Goal: Task Accomplishment & Management: Manage account settings

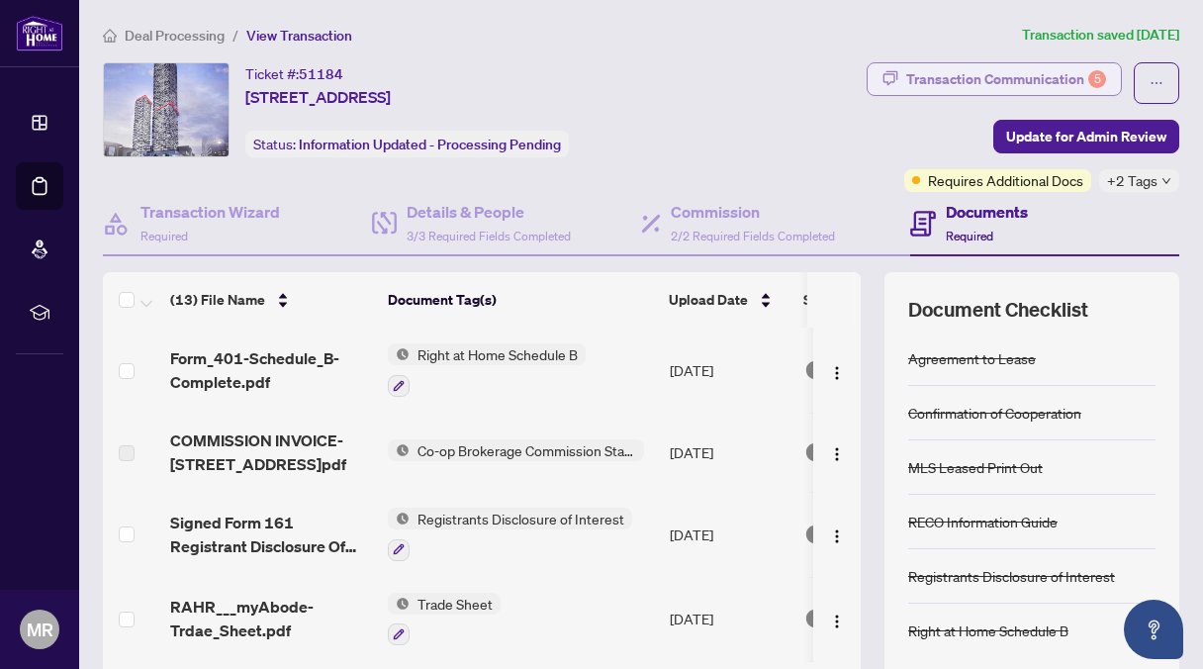
click at [1028, 72] on div "Transaction Communication 5" at bounding box center [1006, 79] width 200 height 32
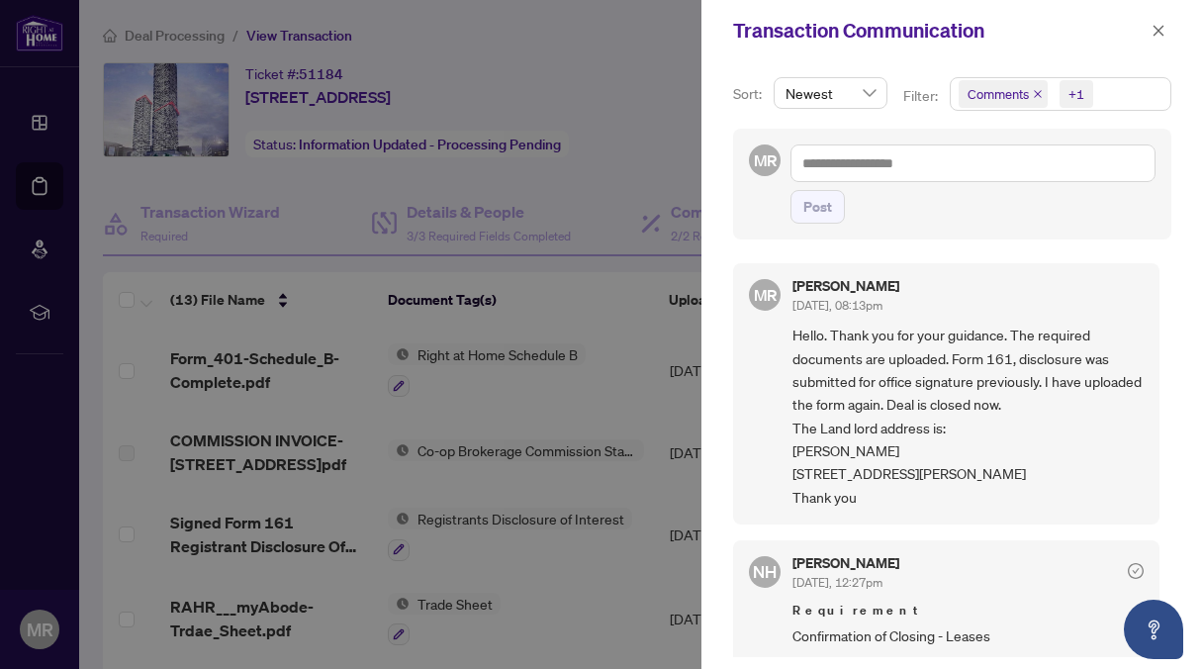
click at [598, 54] on div at bounding box center [601, 334] width 1203 height 669
click at [1160, 26] on icon "close" at bounding box center [1158, 31] width 14 height 14
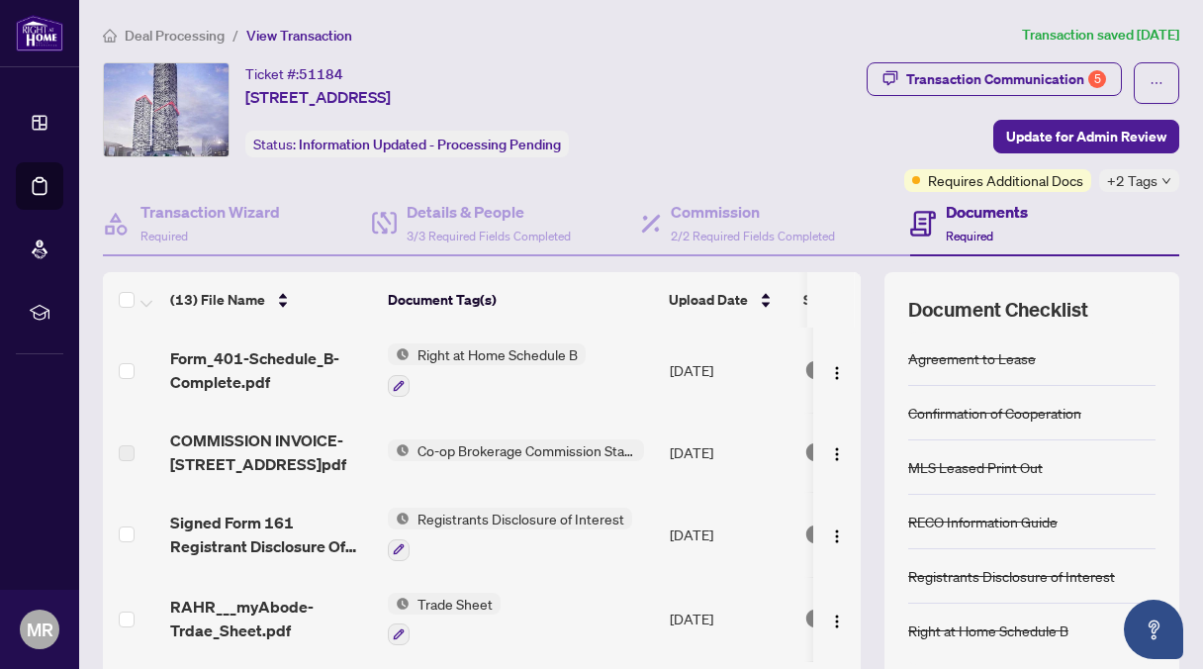
click at [1161, 179] on icon "down" at bounding box center [1166, 181] width 10 height 10
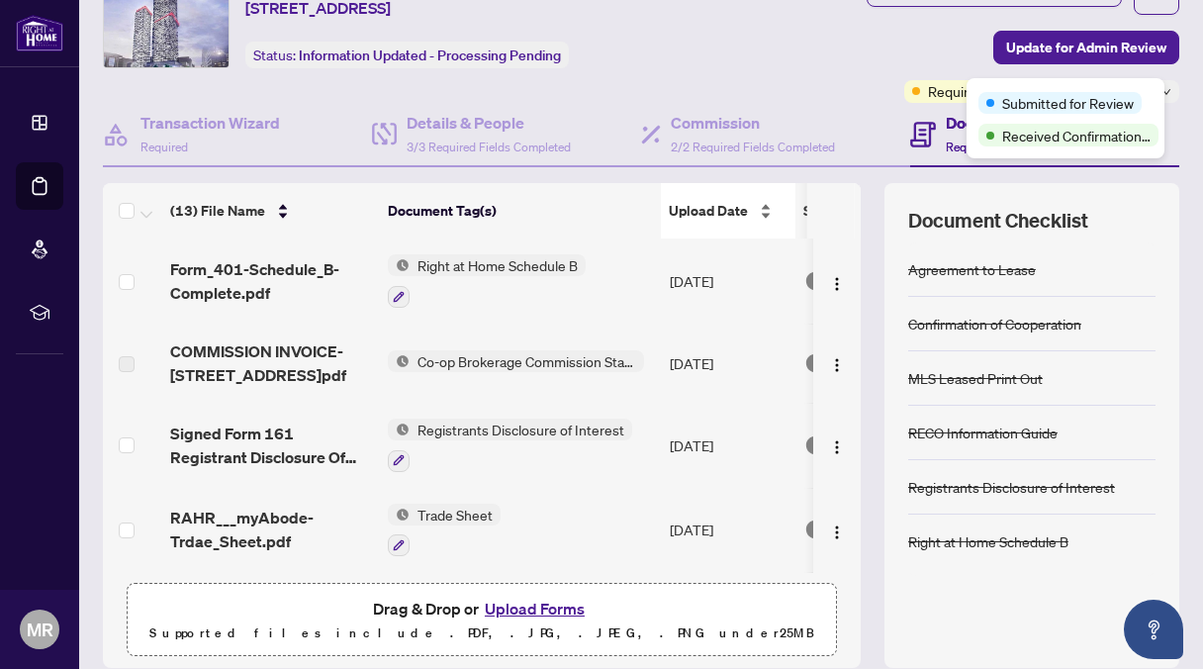
scroll to position [87, 0]
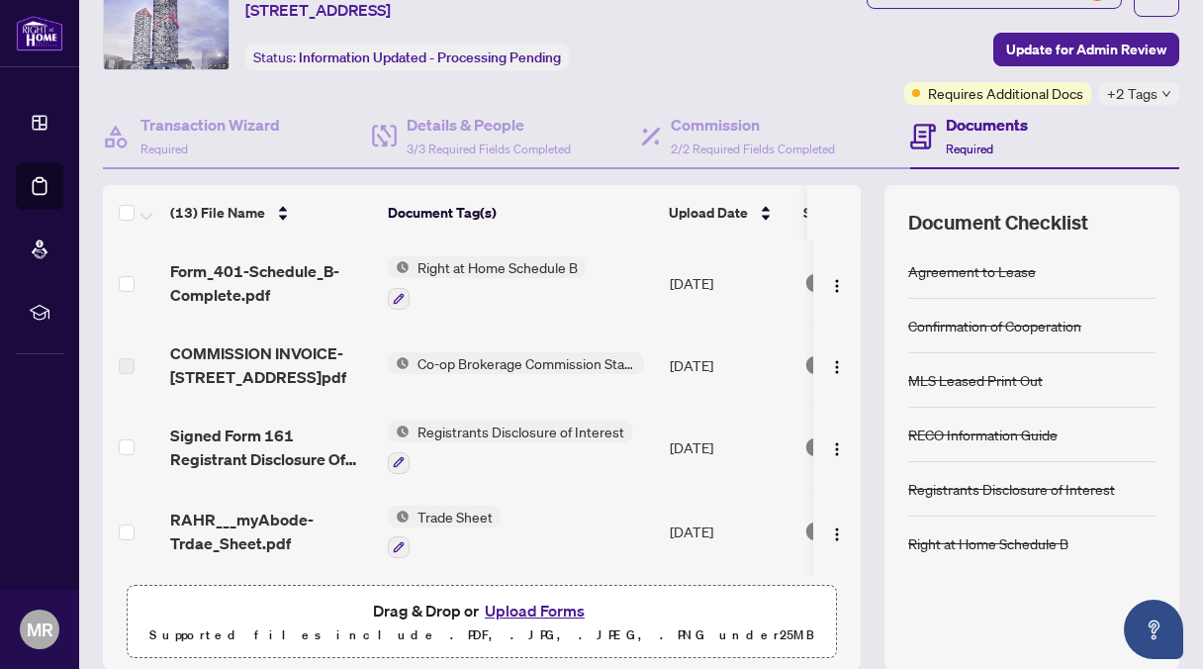
click at [456, 262] on span "Right at Home Schedule B" at bounding box center [497, 267] width 176 height 22
click at [455, 337] on div "Document Tags" at bounding box center [487, 333] width 218 height 22
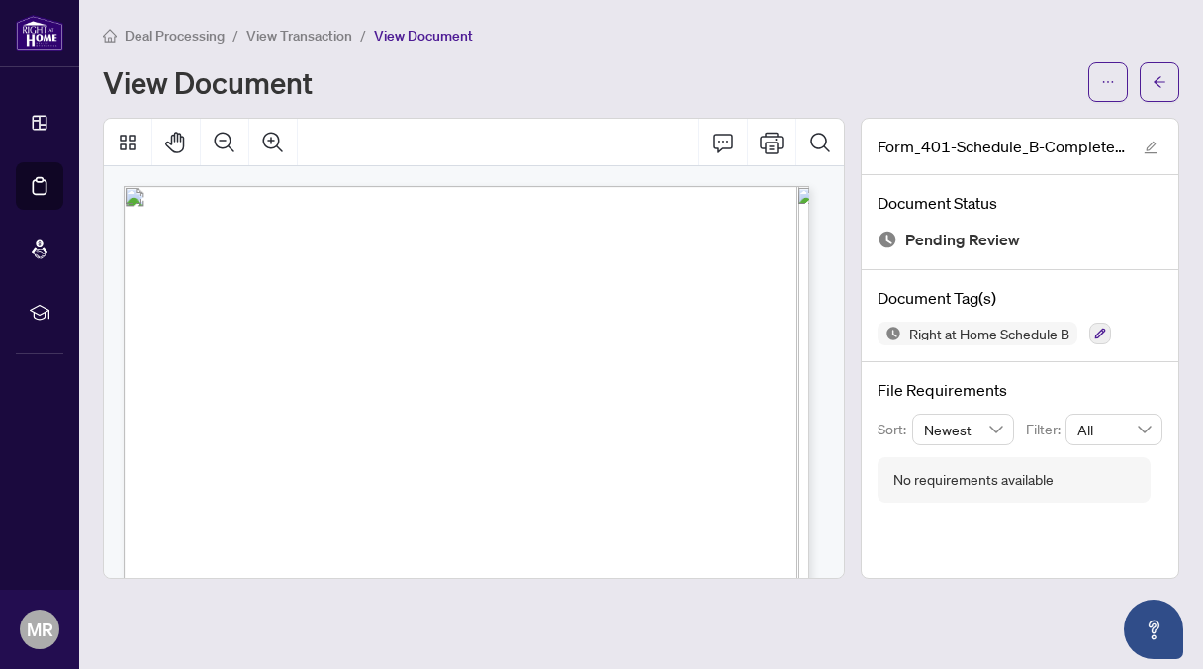
click at [736, 75] on div "View Document" at bounding box center [589, 82] width 973 height 32
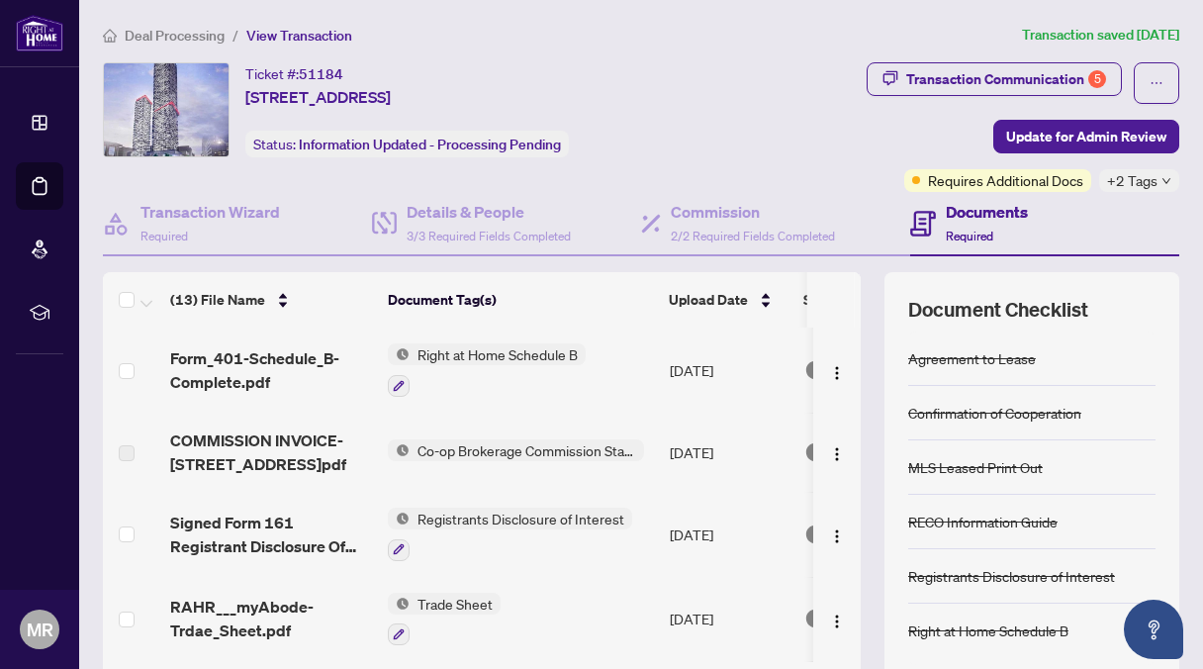
click at [461, 351] on span "Right at Home Schedule B" at bounding box center [497, 354] width 176 height 22
click at [564, 316] on th "Document Tag(s)" at bounding box center [520, 299] width 281 height 55
click at [829, 365] on img "button" at bounding box center [837, 373] width 16 height 16
click at [714, 138] on div "Ticket #: 51184 5406-8 EGLINTON Ave, Toronto, Ontario M4P 0C1, Canada Status: I…" at bounding box center [408, 109] width 611 height 95
click at [506, 445] on span "Co-op Brokerage Commission Statement" at bounding box center [526, 450] width 234 height 22
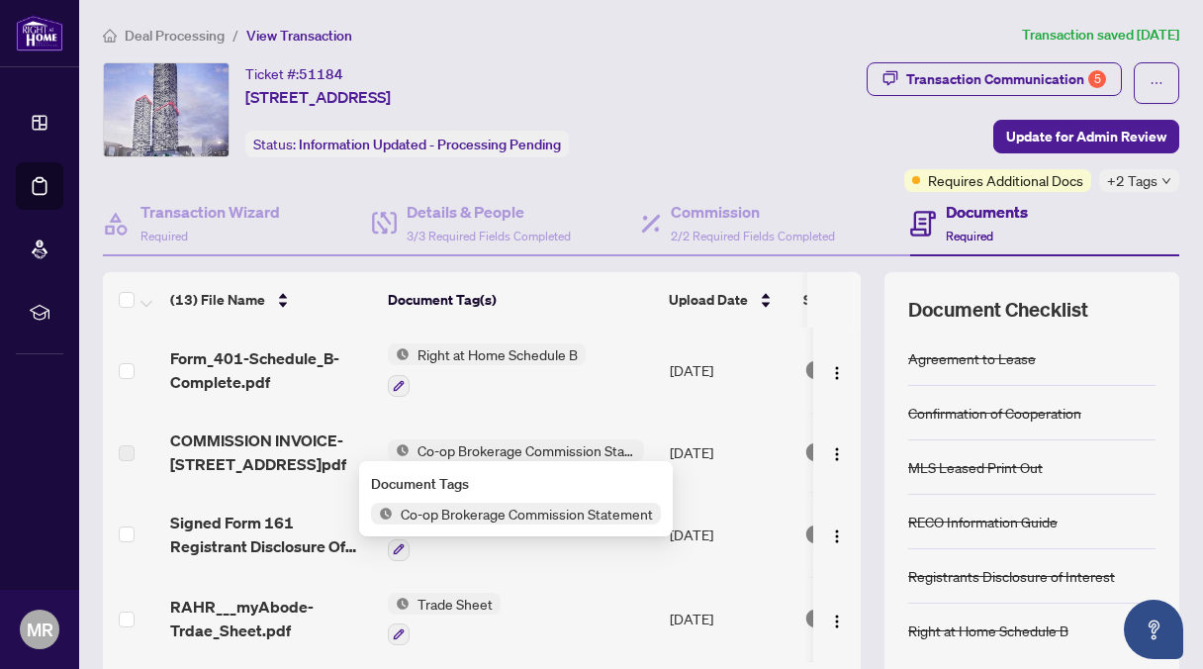
click at [479, 507] on span "Co-op Brokerage Commission Statement" at bounding box center [527, 513] width 268 height 22
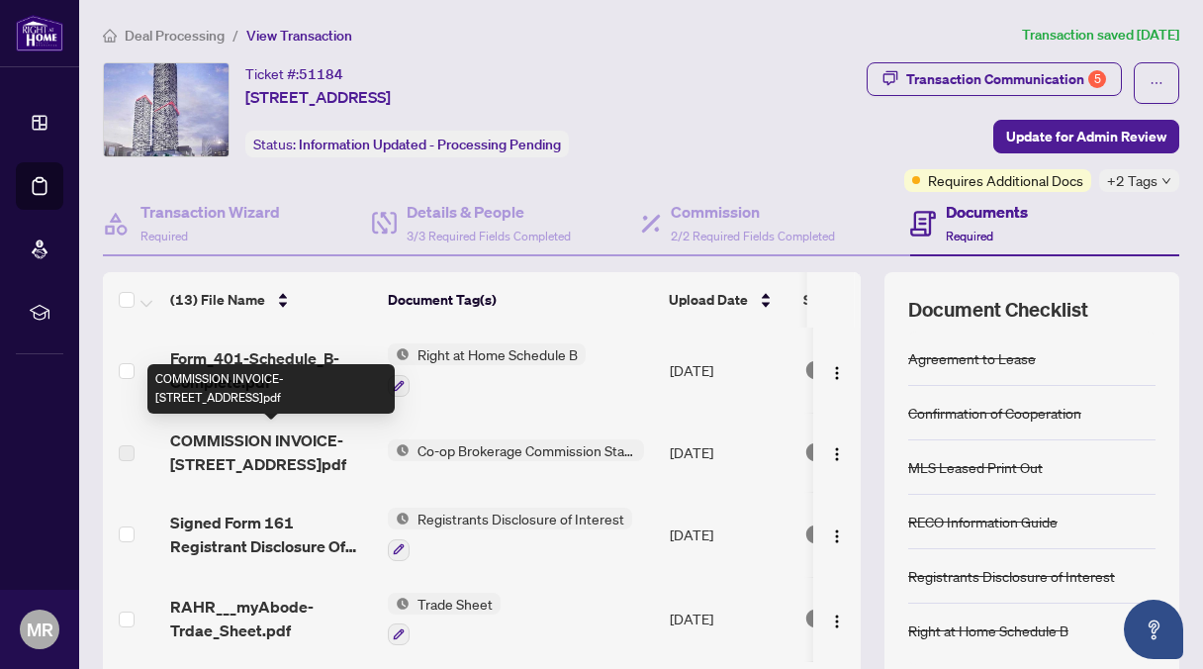
click at [311, 439] on span "COMMISSION INVOICE-8 EGLINTON Ave E 5406.pdf" at bounding box center [271, 451] width 202 height 47
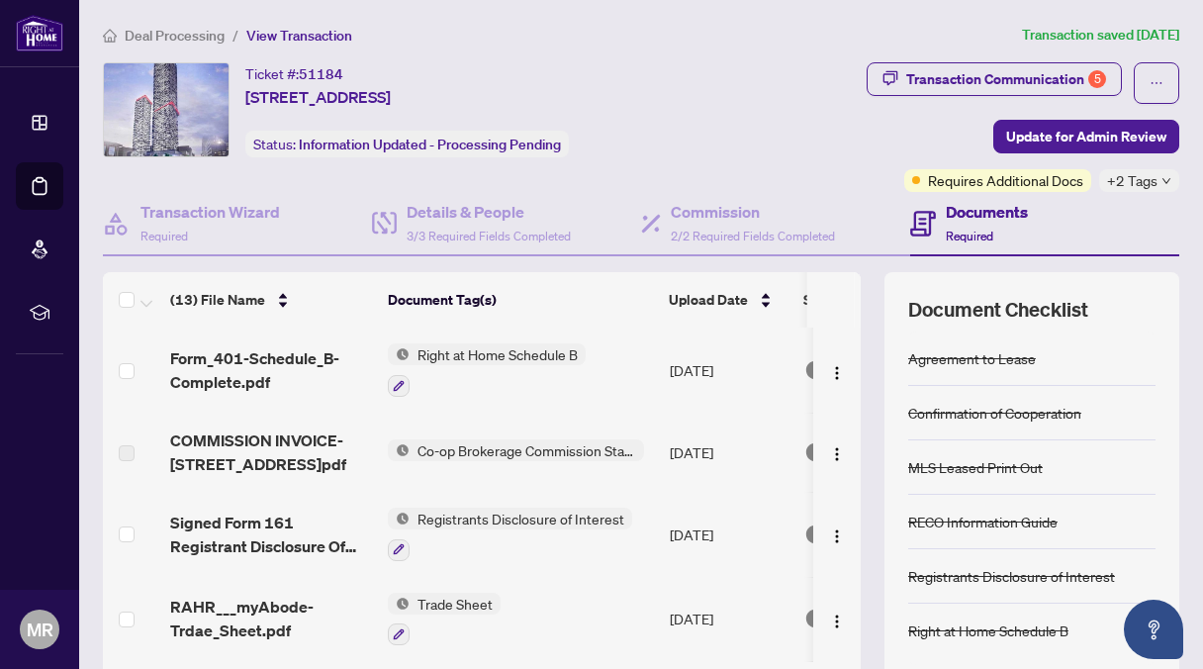
click at [518, 446] on span "Co-op Brokerage Commission Statement" at bounding box center [526, 450] width 234 height 22
click at [491, 439] on span "Co-op Brokerage Commission Statement" at bounding box center [526, 450] width 234 height 22
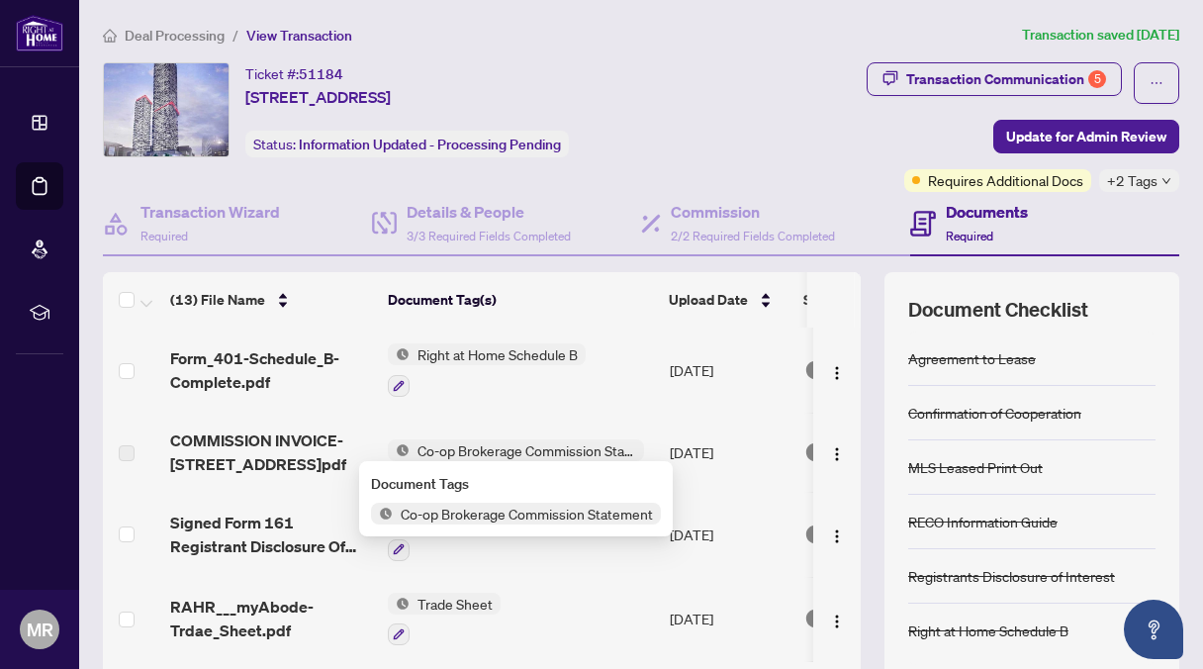
click at [491, 439] on span "Co-op Brokerage Commission Statement" at bounding box center [526, 450] width 234 height 22
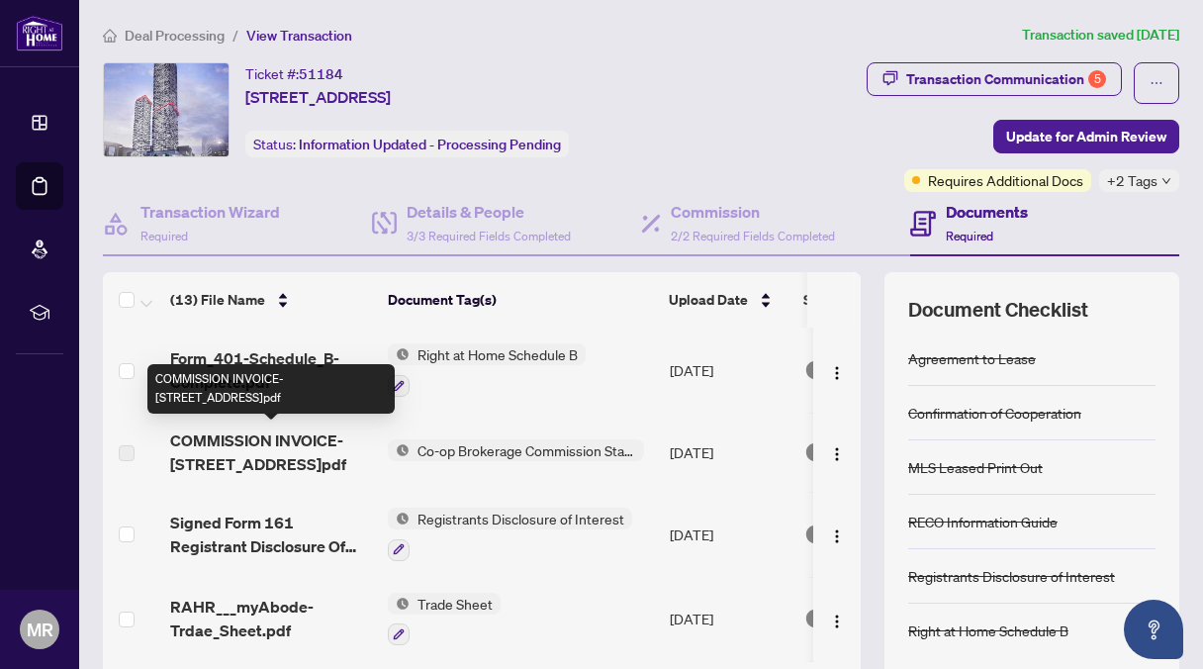
click at [297, 441] on span "COMMISSION INVOICE-8 EGLINTON Ave E 5406.pdf" at bounding box center [271, 451] width 202 height 47
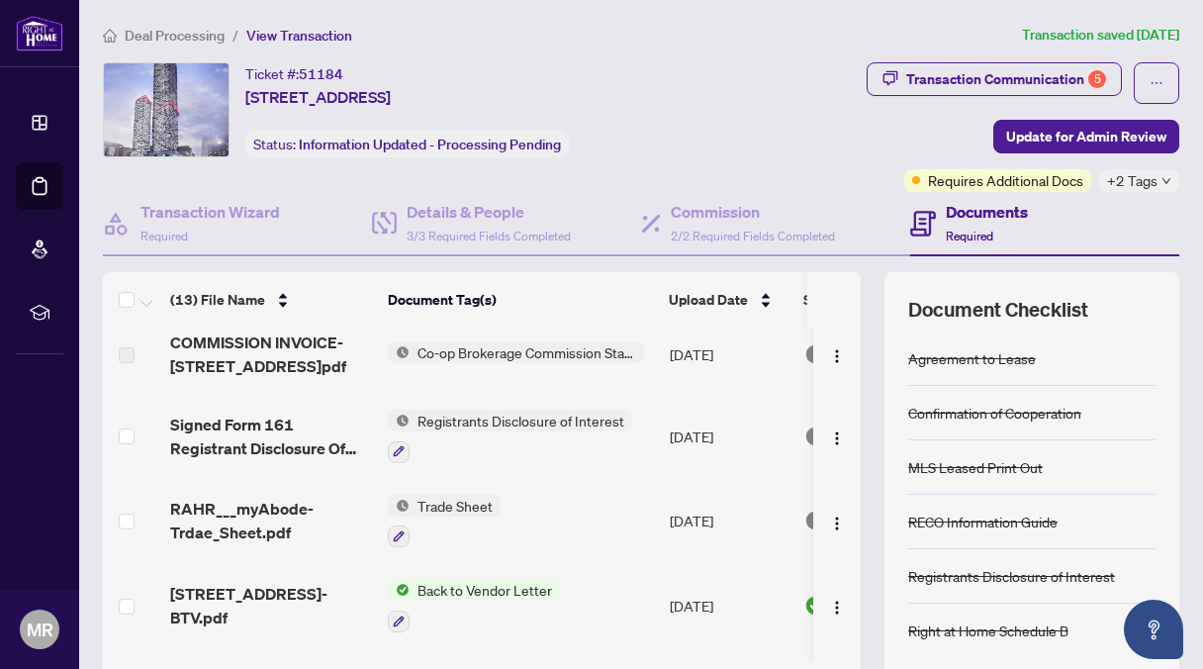
scroll to position [110, 0]
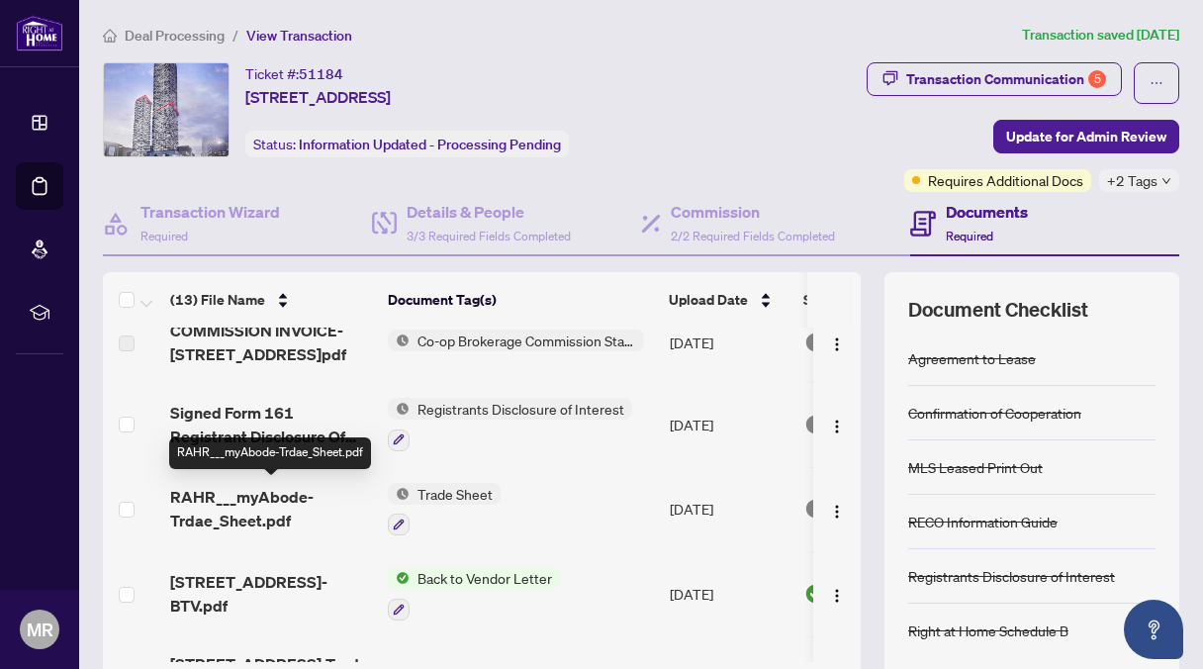
click at [227, 500] on span "RAHR___myAbode-Trdae_Sheet.pdf" at bounding box center [271, 508] width 202 height 47
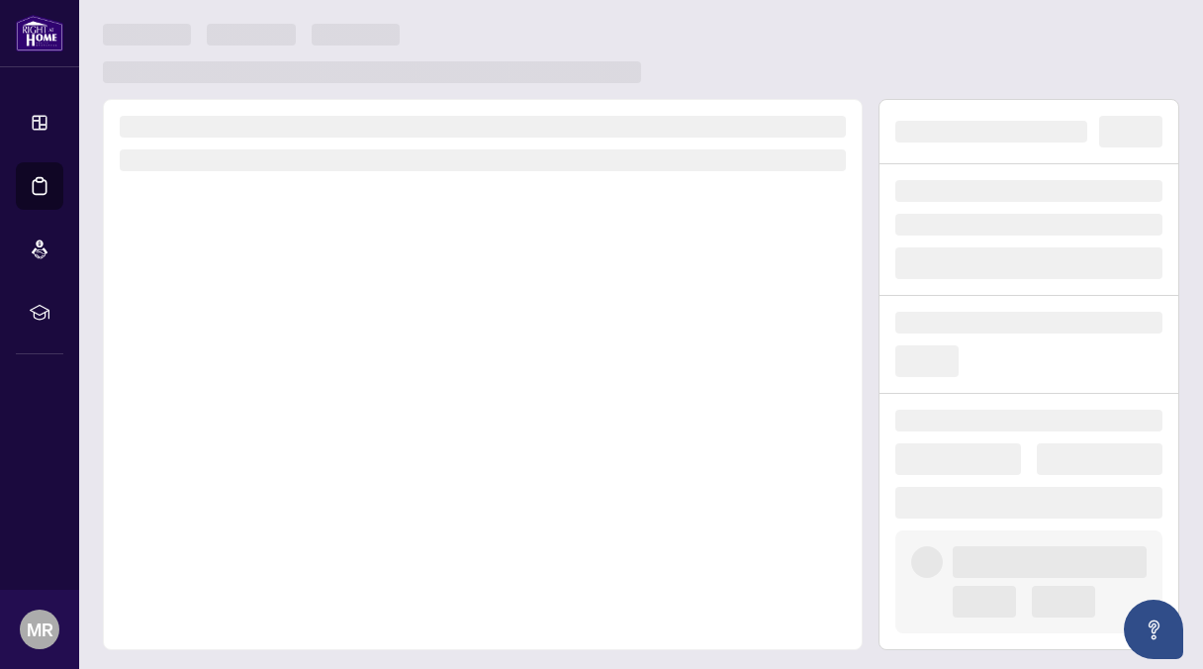
click at [227, 500] on div at bounding box center [483, 374] width 760 height 551
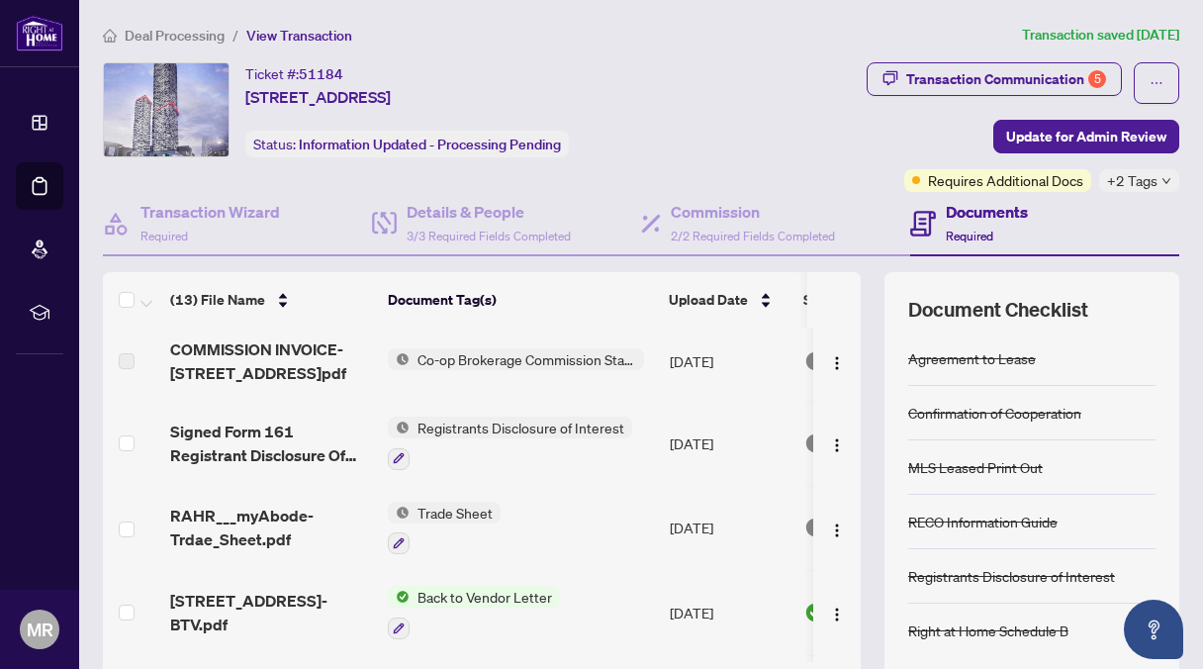
scroll to position [87, 0]
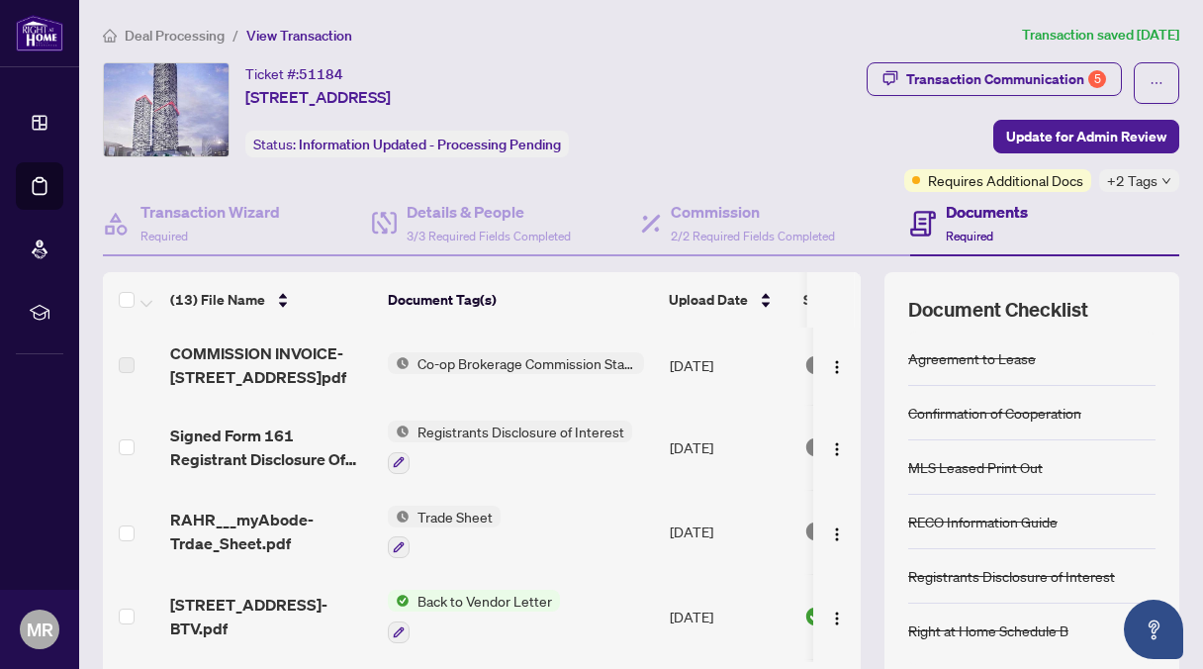
click at [477, 425] on span "Registrants Disclosure of Interest" at bounding box center [520, 431] width 223 height 22
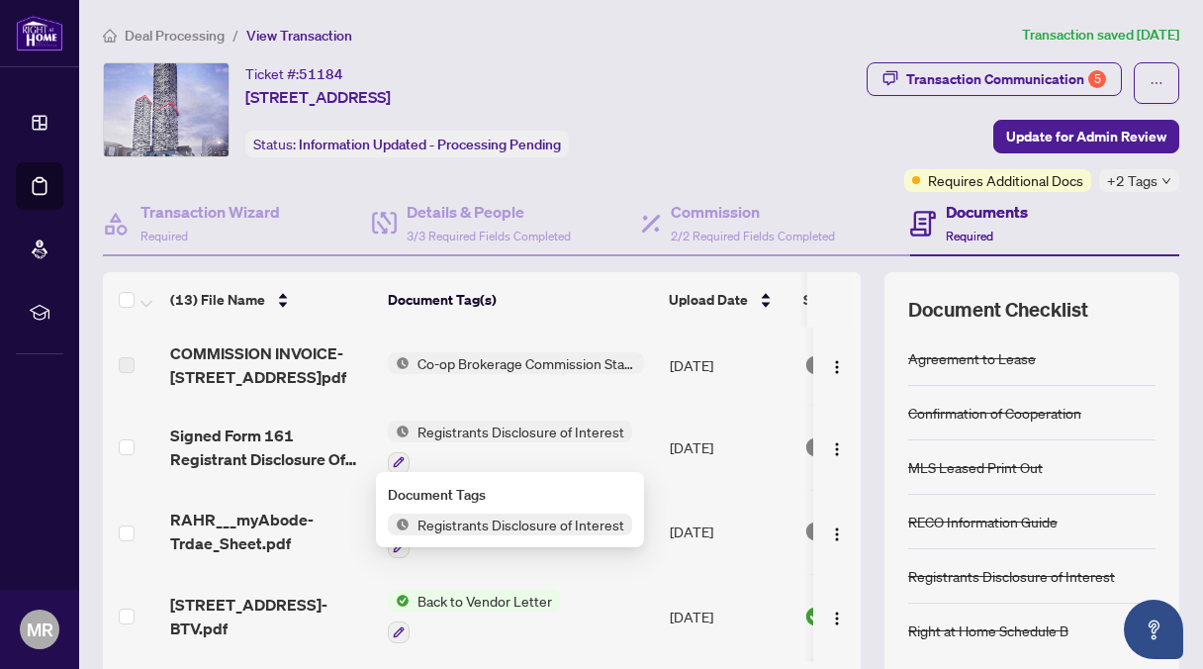
click at [477, 425] on span "Registrants Disclosure of Interest" at bounding box center [520, 431] width 223 height 22
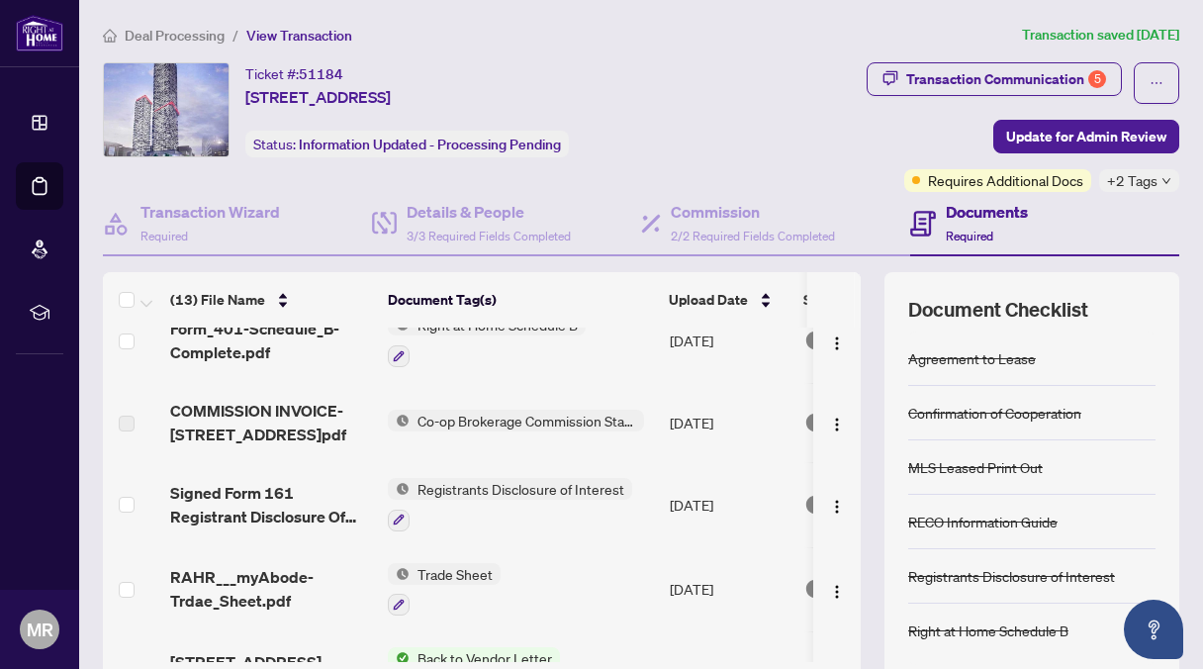
scroll to position [0, 0]
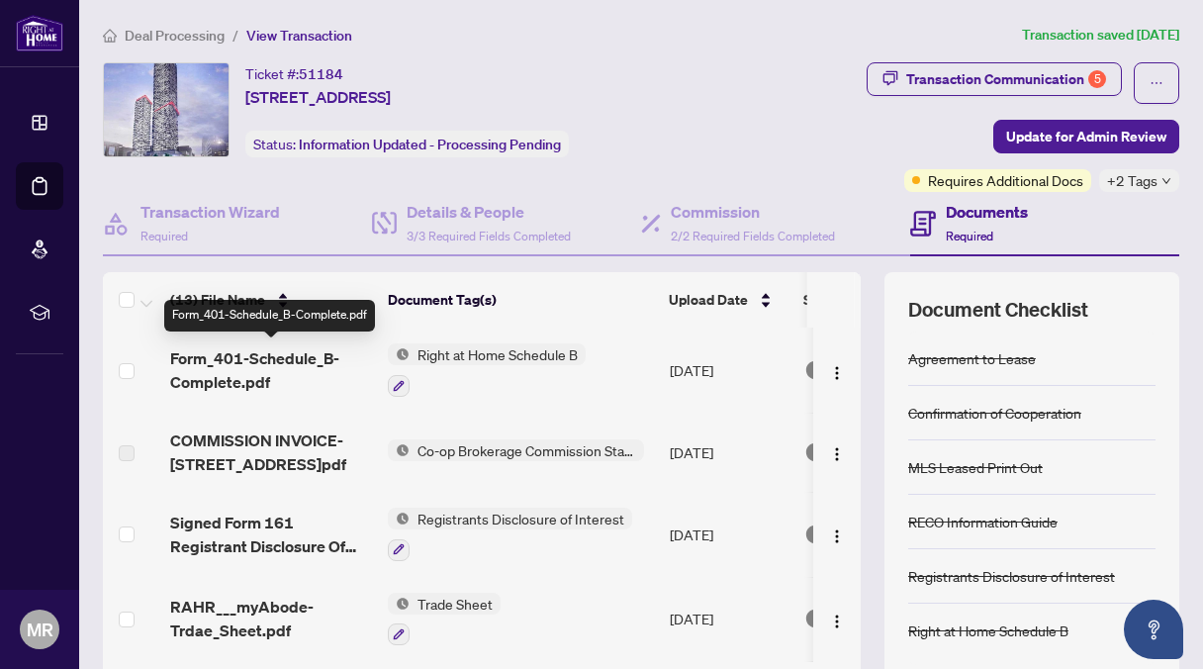
click at [256, 353] on span "Form_401-Schedule_B-Complete.pdf" at bounding box center [271, 369] width 202 height 47
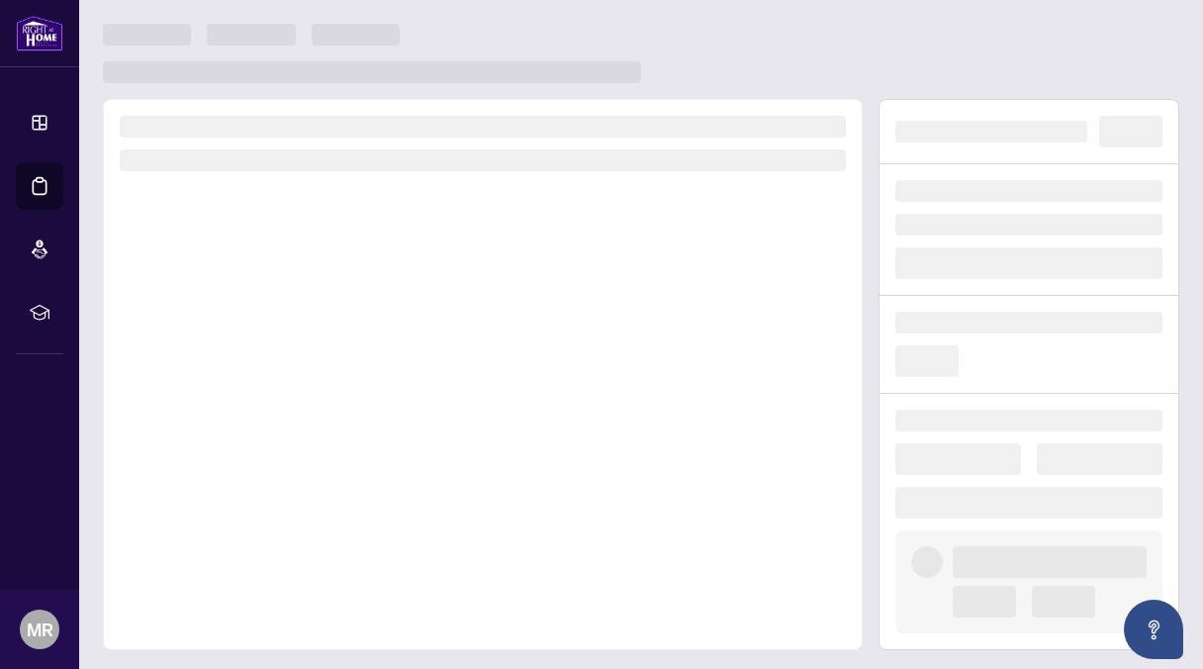
click at [256, 353] on div at bounding box center [483, 374] width 760 height 551
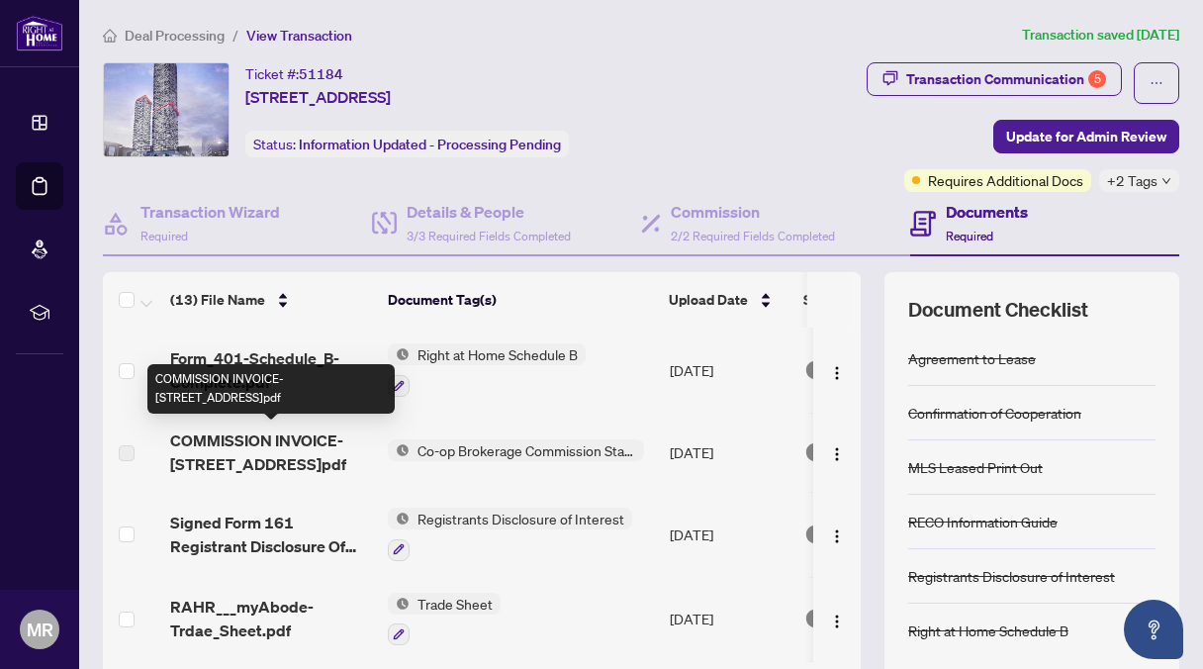
click at [326, 451] on span "COMMISSION INVOICE-8 EGLINTON Ave E 5406.pdf" at bounding box center [271, 451] width 202 height 47
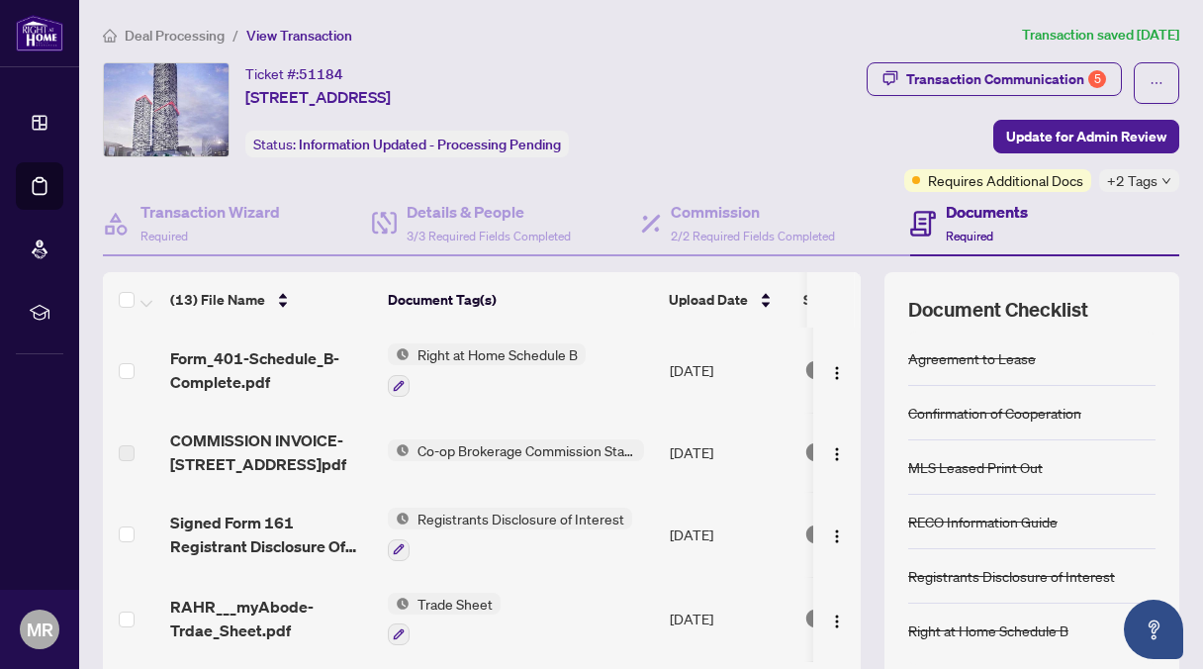
click at [475, 444] on span "Co-op Brokerage Commission Statement" at bounding box center [526, 450] width 234 height 22
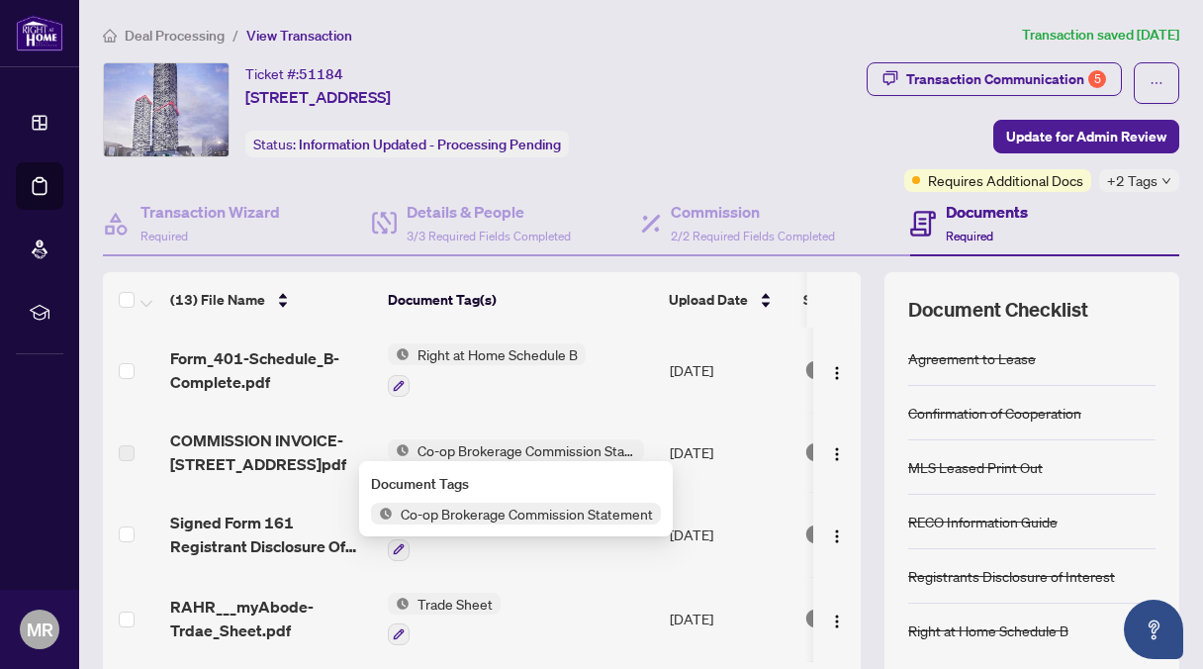
click at [475, 444] on span "Co-op Brokerage Commission Statement" at bounding box center [526, 450] width 234 height 22
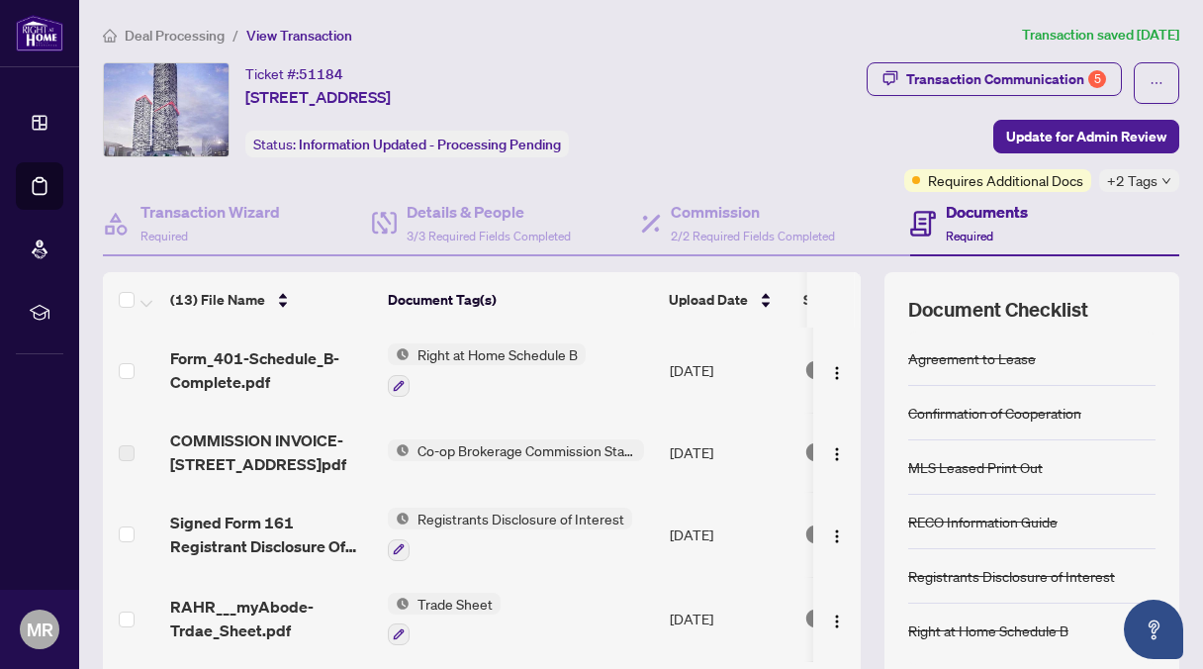
click at [488, 441] on span "Co-op Brokerage Commission Statement" at bounding box center [526, 450] width 234 height 22
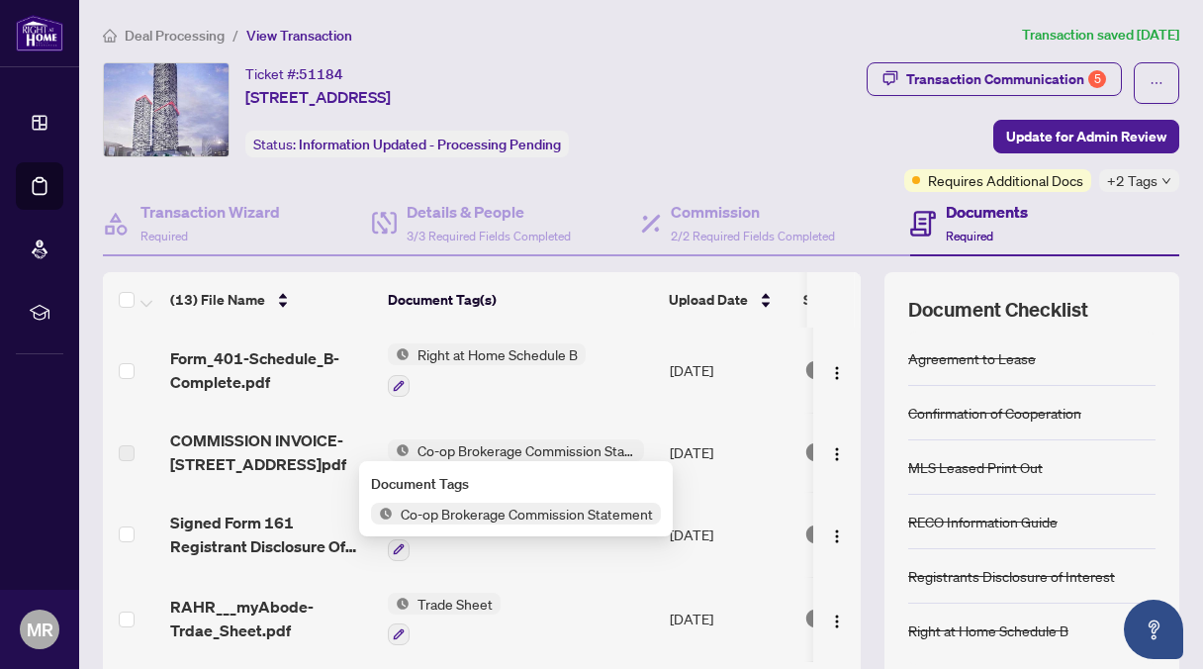
click at [488, 441] on span "Co-op Brokerage Commission Statement" at bounding box center [526, 450] width 234 height 22
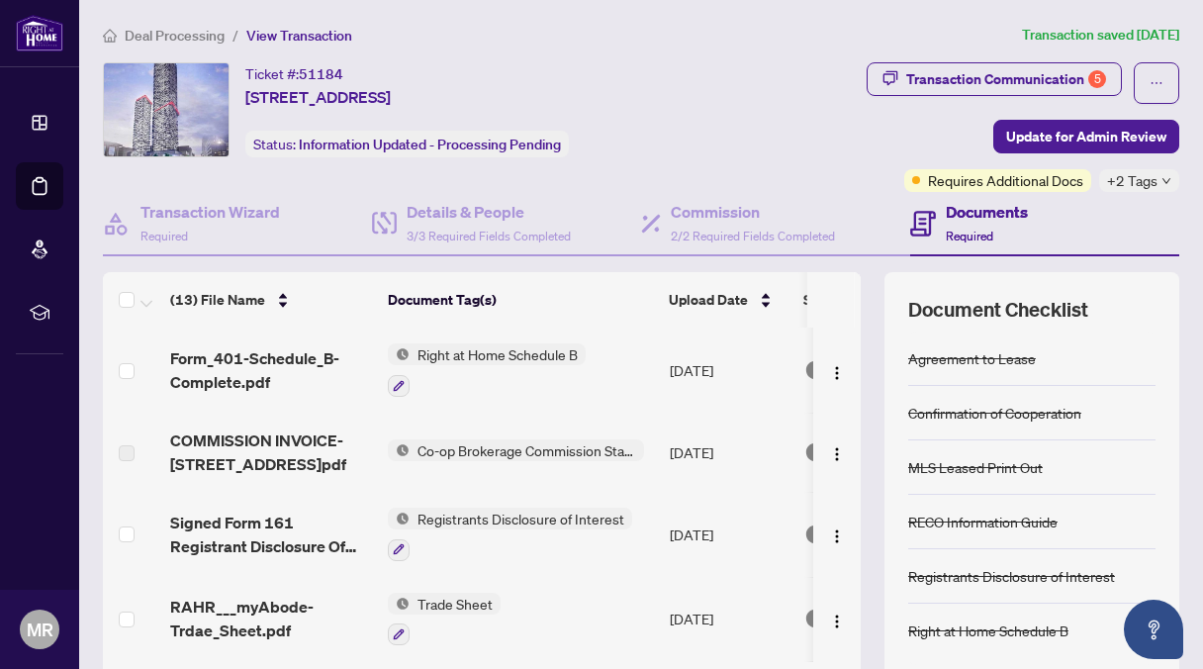
click at [488, 441] on span "Co-op Brokerage Commission Statement" at bounding box center [526, 450] width 234 height 22
click at [545, 409] on td "Right at Home Schedule B" at bounding box center [521, 369] width 282 height 85
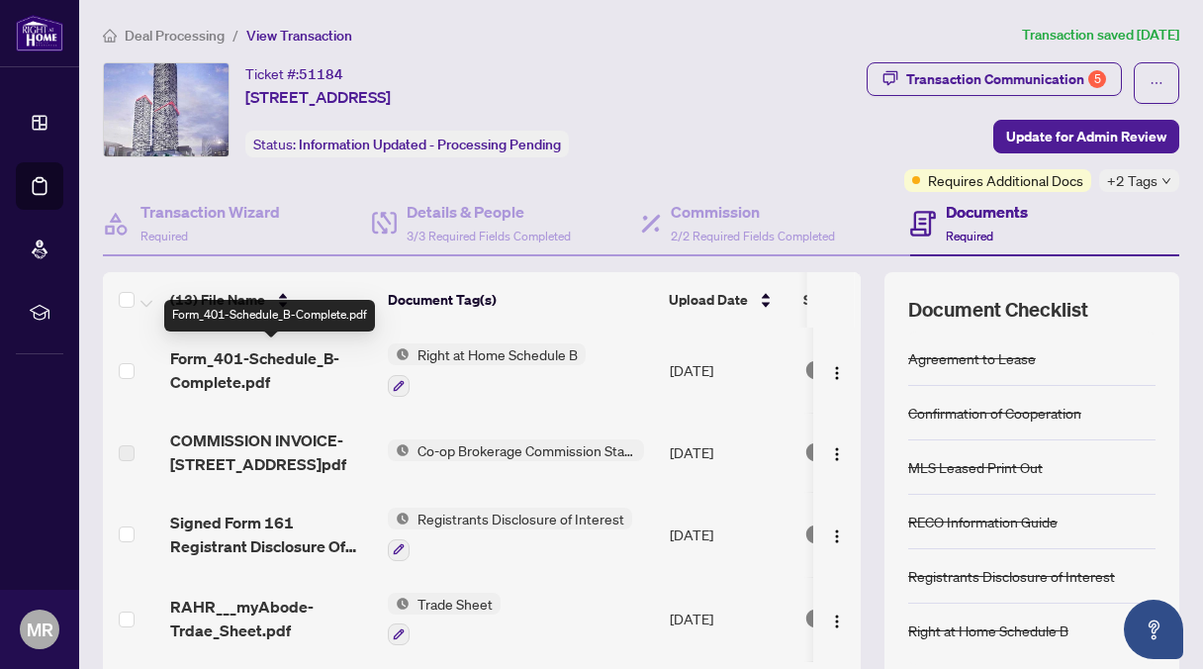
click at [271, 356] on span "Form_401-Schedule_B-Complete.pdf" at bounding box center [271, 369] width 202 height 47
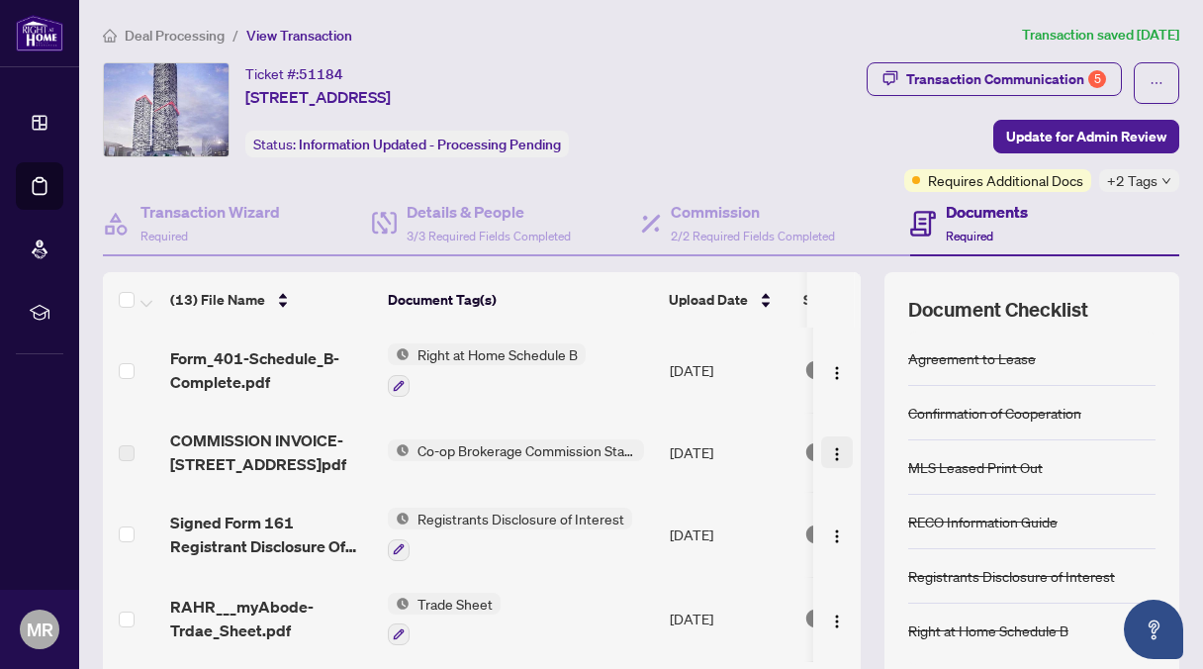
click at [829, 453] on img "button" at bounding box center [837, 454] width 16 height 16
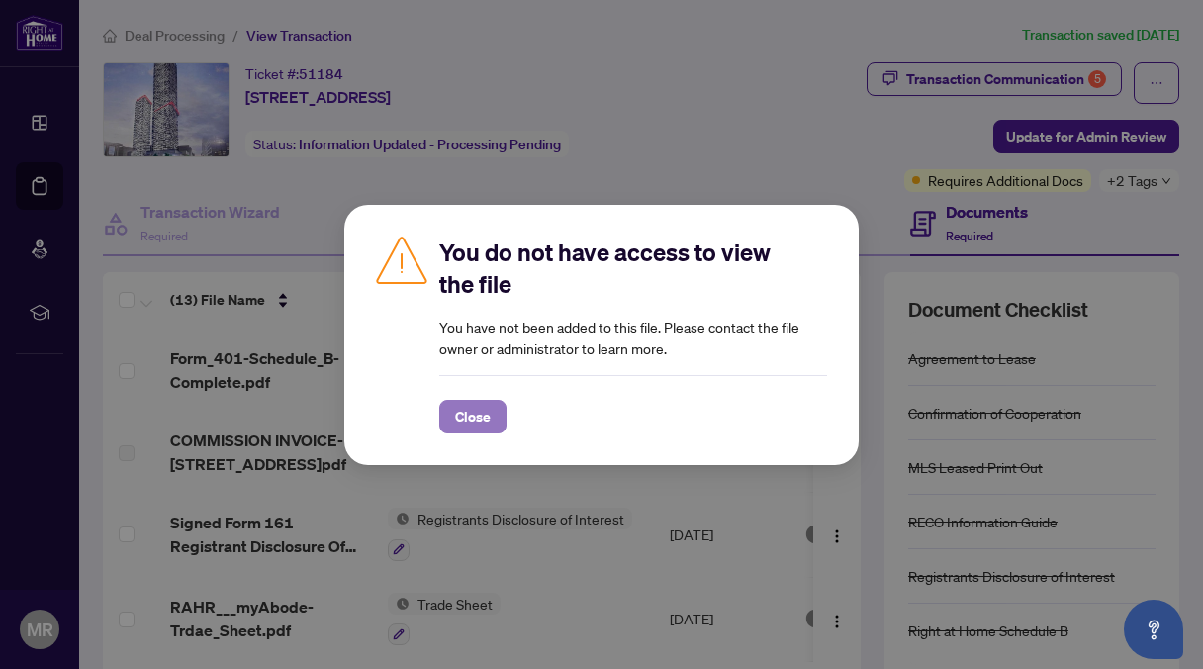
click at [474, 413] on span "Close" at bounding box center [473, 417] width 36 height 32
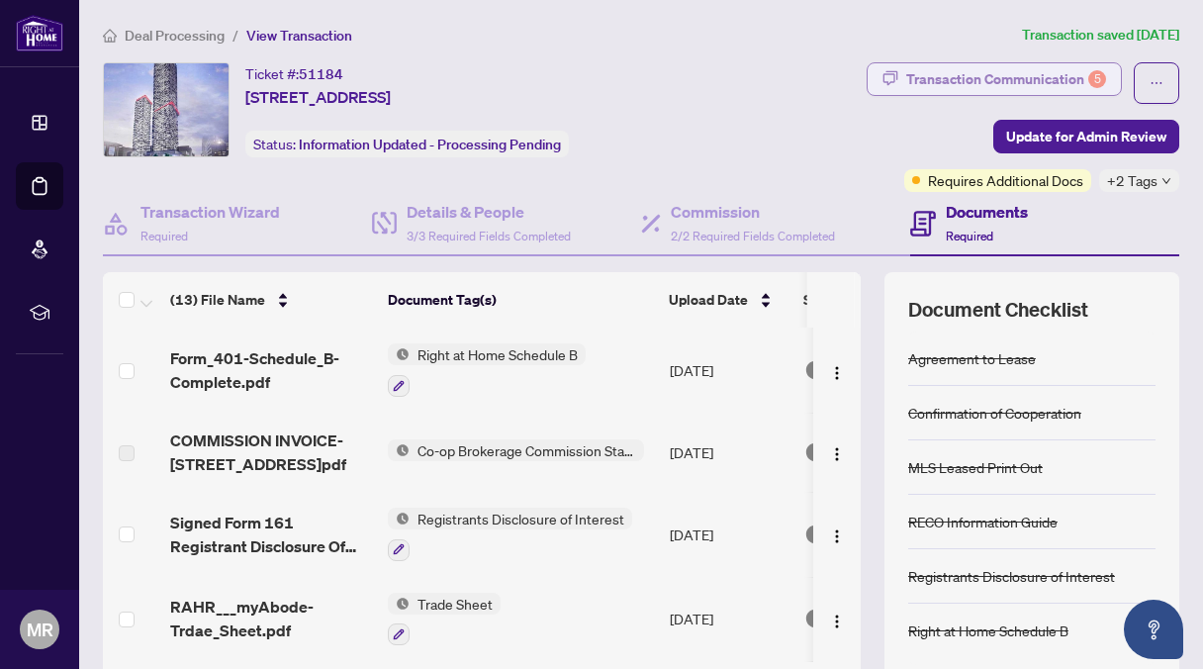
click at [990, 74] on div "Transaction Communication 5" at bounding box center [1006, 79] width 200 height 32
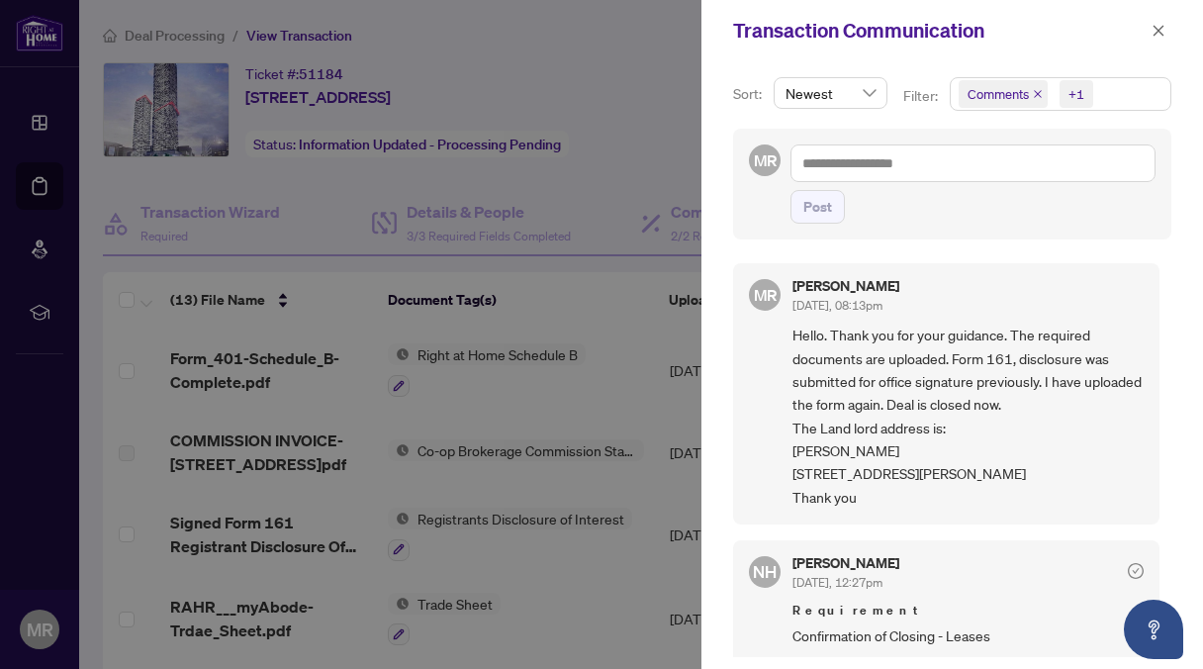
click at [641, 162] on div at bounding box center [601, 334] width 1203 height 669
click at [1157, 31] on icon "close" at bounding box center [1158, 30] width 11 height 11
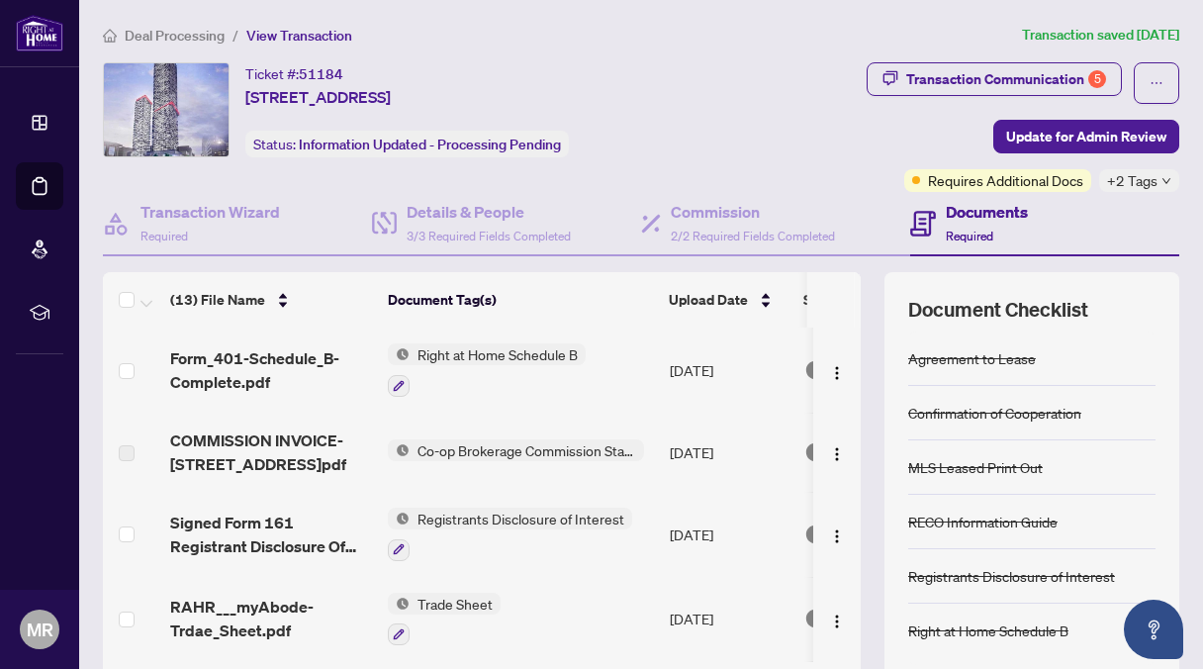
click at [522, 457] on td "Co-op Brokerage Commission Statement" at bounding box center [521, 451] width 282 height 79
click at [962, 78] on div "Transaction Communication 5" at bounding box center [1006, 79] width 200 height 32
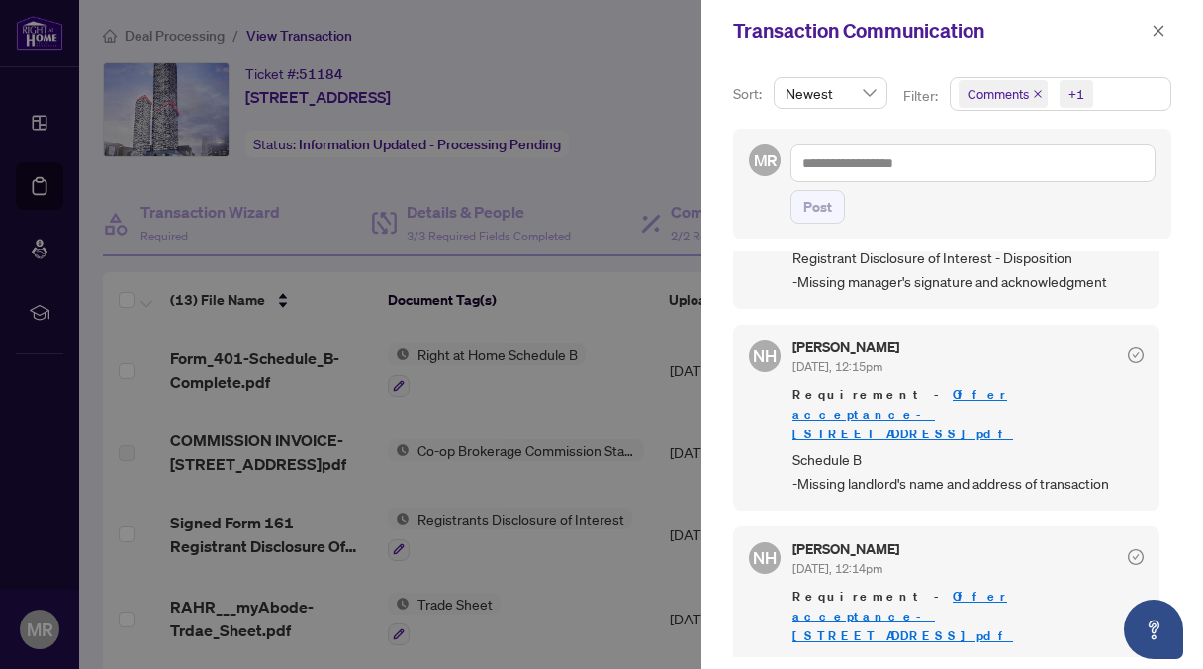
scroll to position [1242, 0]
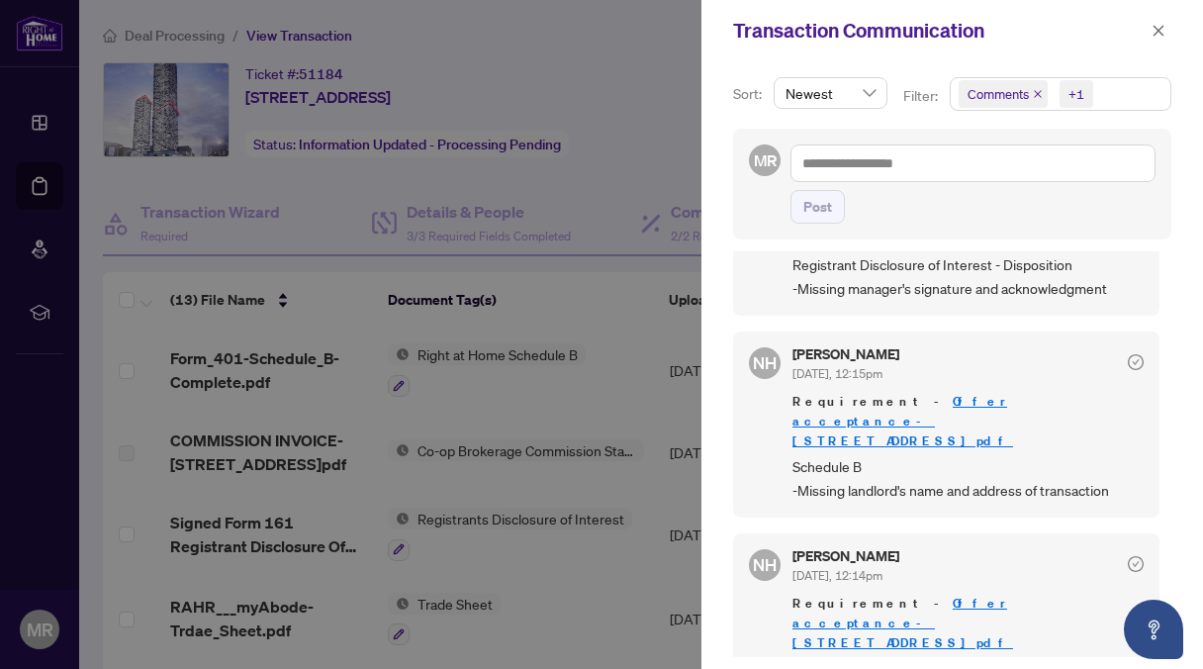
click at [941, 594] on link "Offer acceptance-[STREET_ADDRESS]pdf" at bounding box center [902, 622] width 221 height 56
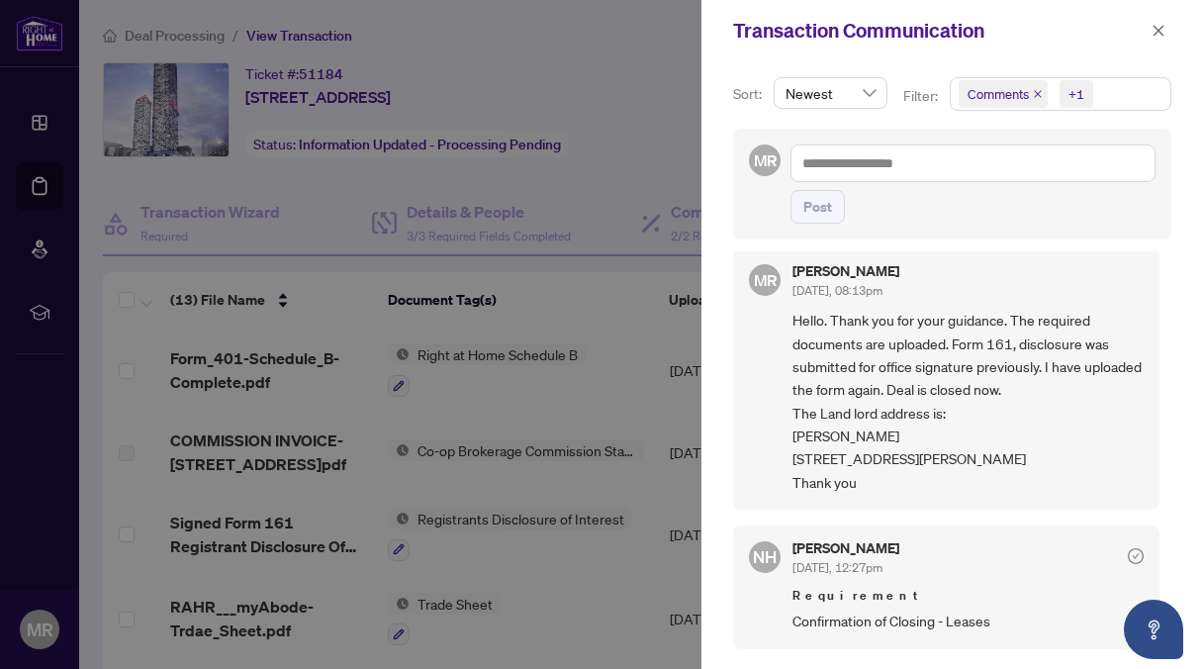
scroll to position [0, 0]
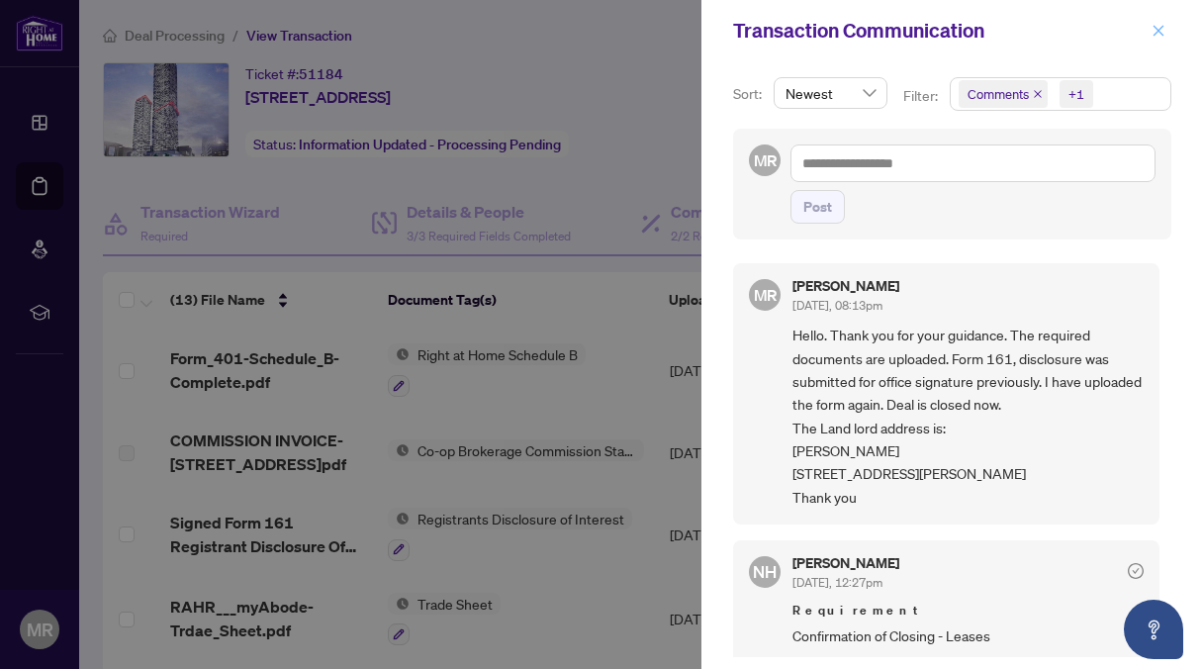
click at [1160, 28] on icon "close" at bounding box center [1158, 30] width 11 height 11
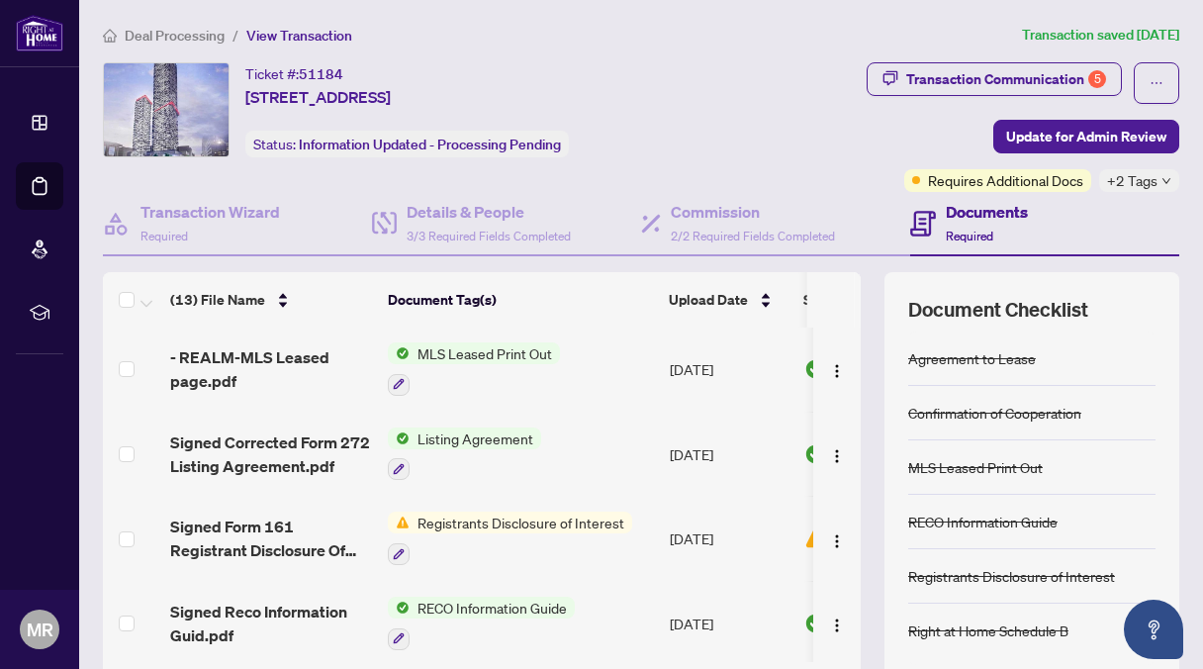
scroll to position [158, 0]
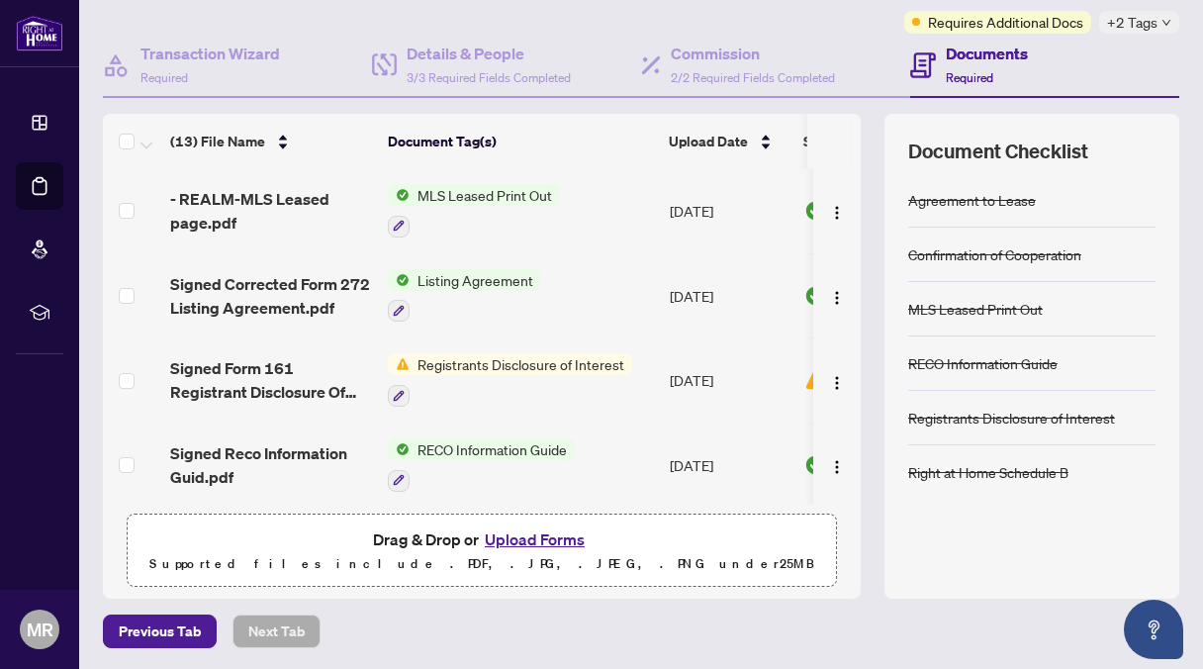
click at [522, 530] on button "Upload Forms" at bounding box center [535, 539] width 112 height 26
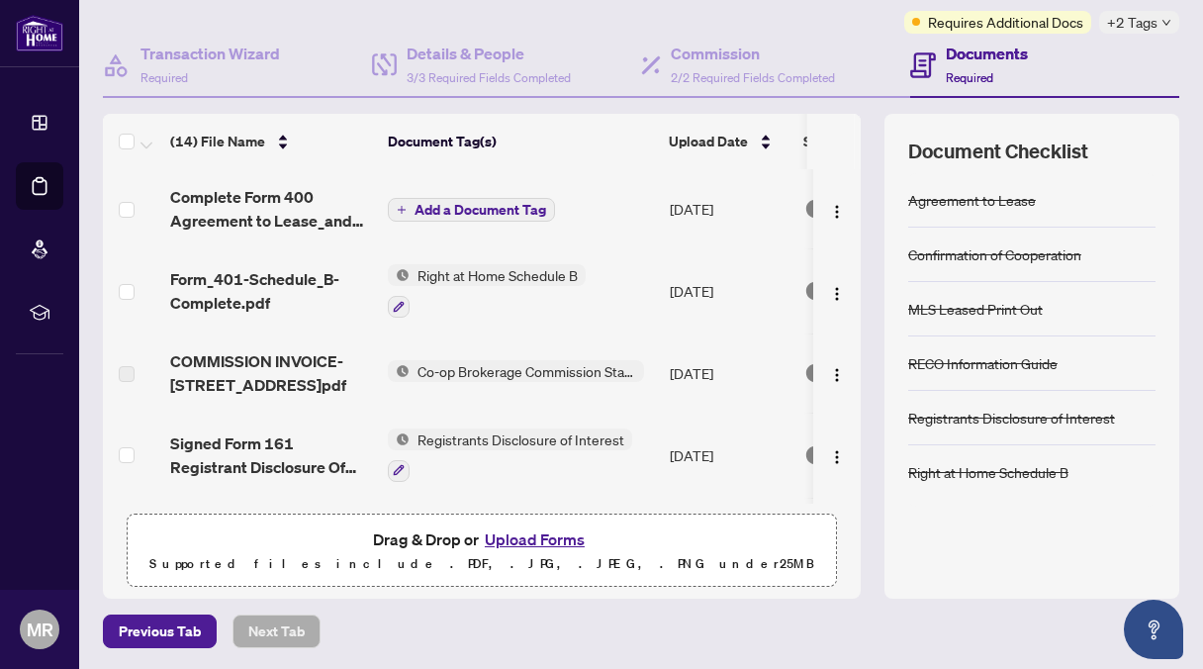
scroll to position [0, 0]
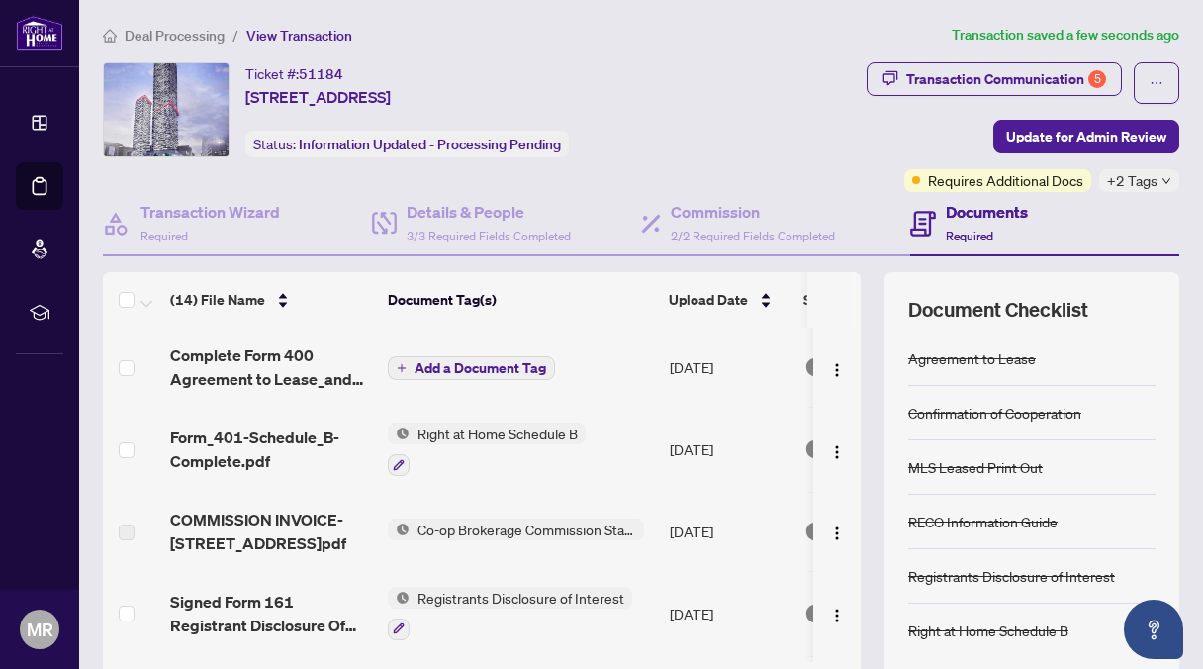
click at [461, 361] on span "Add a Document Tag" at bounding box center [480, 368] width 132 height 14
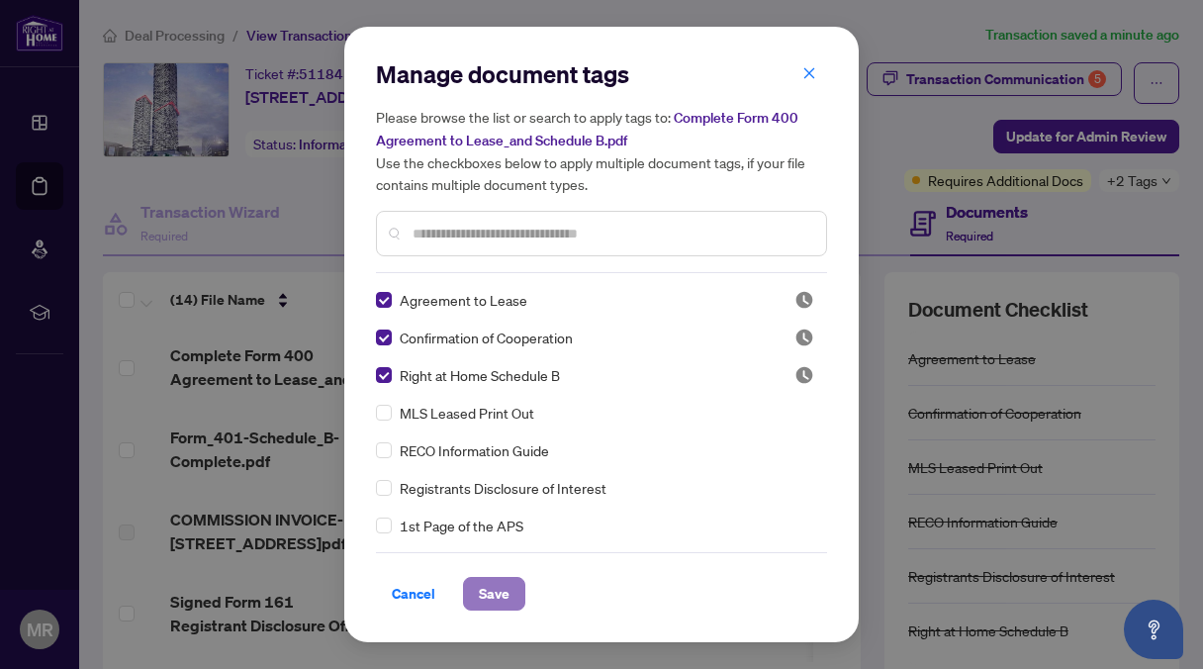
click at [491, 591] on span "Save" at bounding box center [494, 594] width 31 height 32
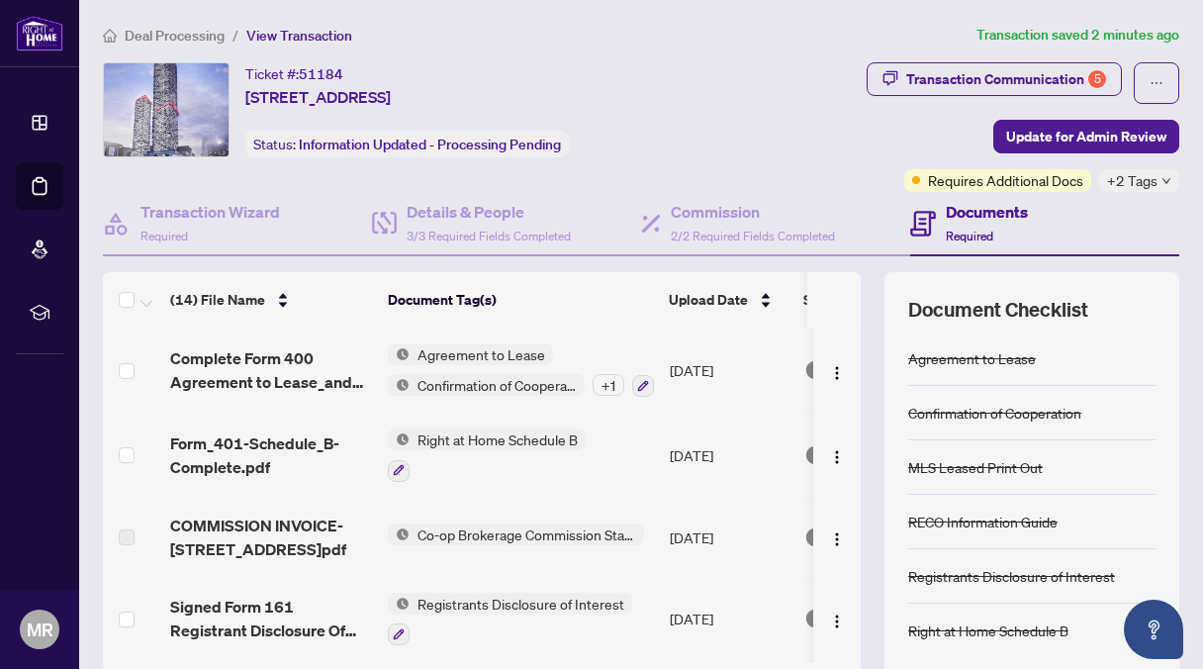
click at [1161, 178] on icon "down" at bounding box center [1166, 181] width 10 height 10
click at [864, 152] on div "Transaction Communication 5 Update for Admin Review Requires Additional Docs +2…" at bounding box center [951, 127] width 458 height 130
click at [1162, 178] on icon "down" at bounding box center [1166, 181] width 8 height 6
click at [763, 114] on div "Transaction Communication 5 Update for Admin Review Requires Additional Docs +2…" at bounding box center [951, 127] width 458 height 130
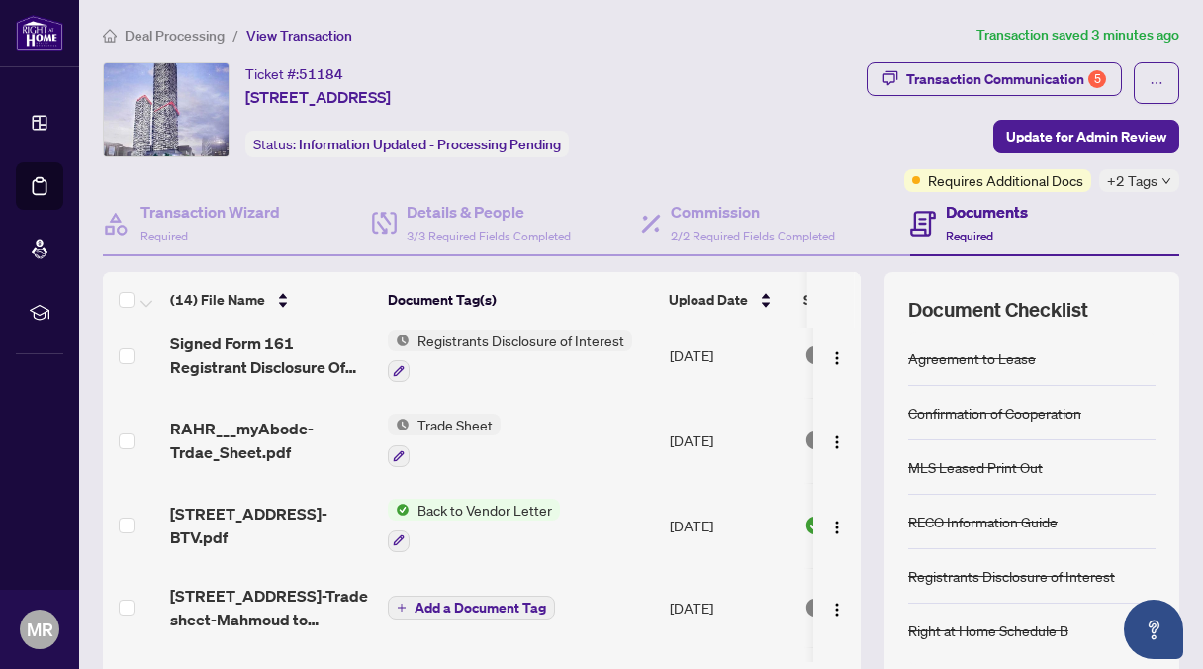
scroll to position [273, 0]
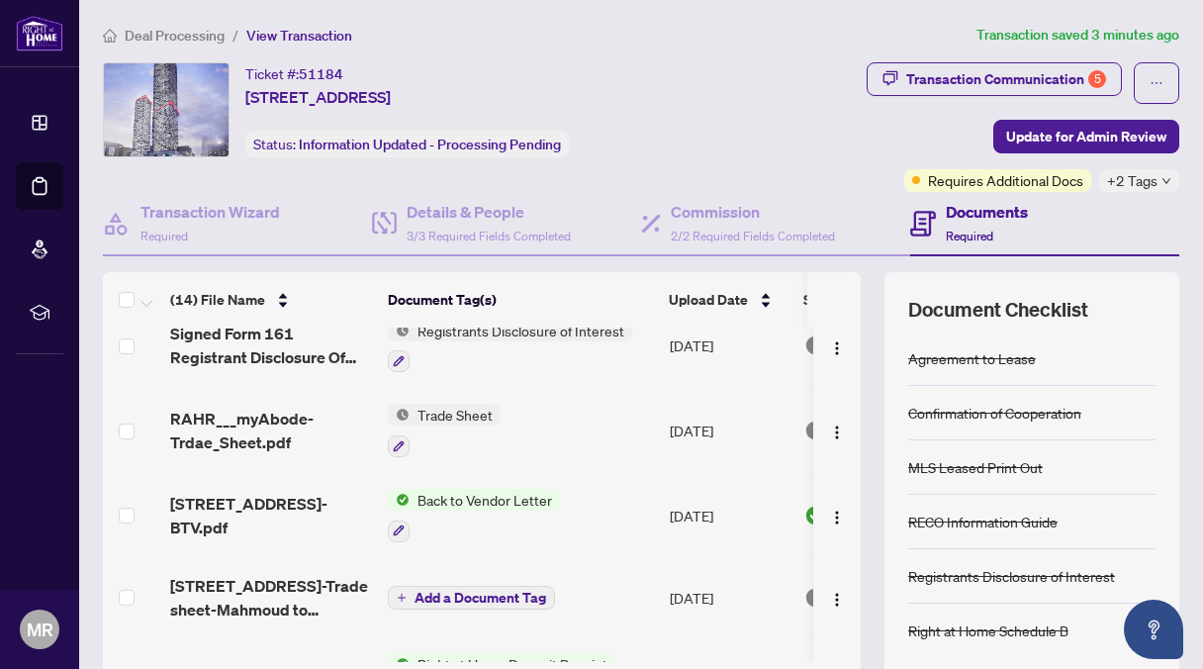
click at [435, 489] on span "Back to Vendor Letter" at bounding box center [484, 500] width 150 height 22
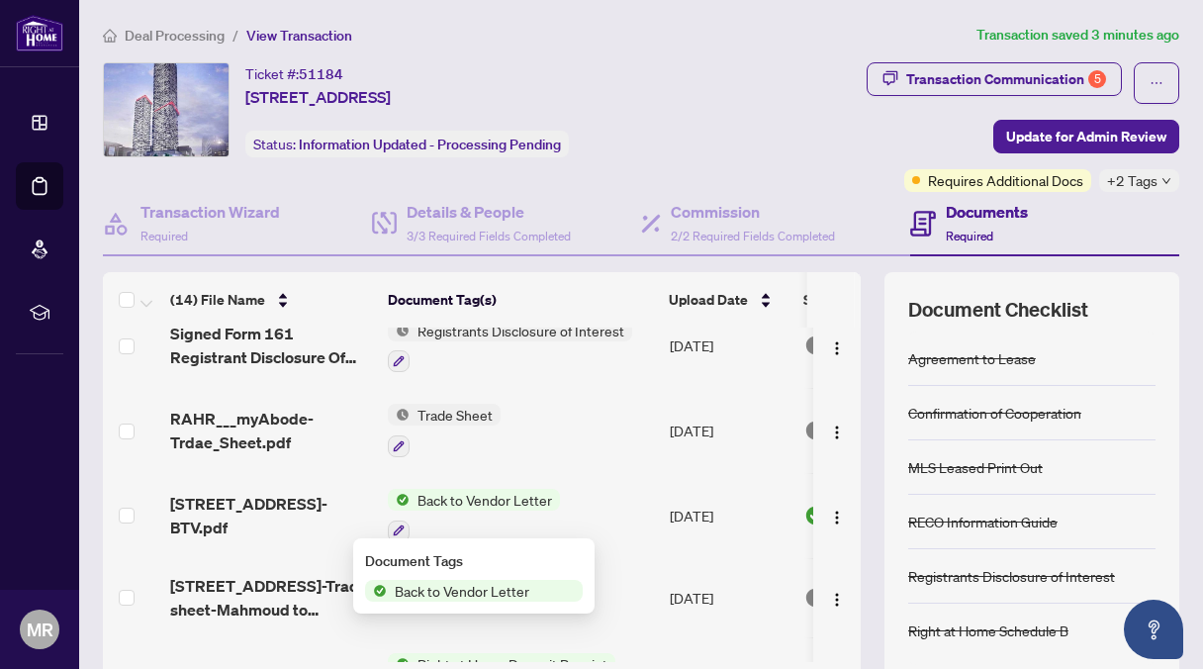
click at [433, 588] on span "Back to Vendor Letter" at bounding box center [462, 591] width 150 height 22
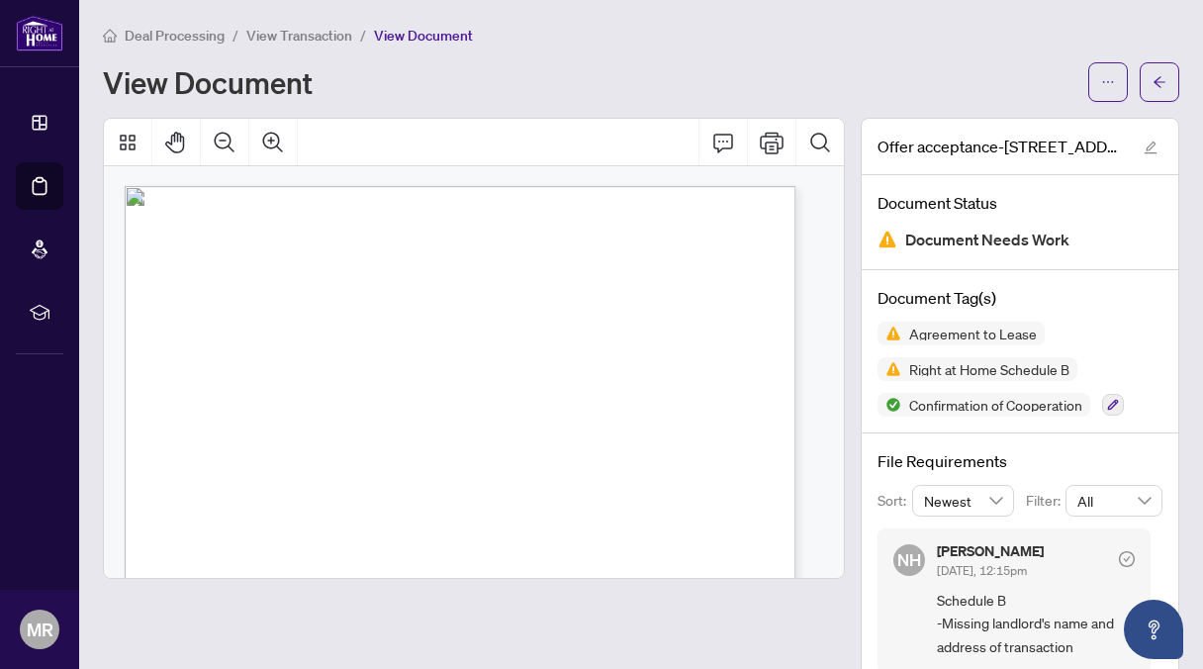
drag, startPoint x: 509, startPoint y: 449, endPoint x: 400, endPoint y: 100, distance: 366.0
click at [400, 100] on div "View Document" at bounding box center [641, 82] width 1076 height 40
